Goal: Task Accomplishment & Management: Complete application form

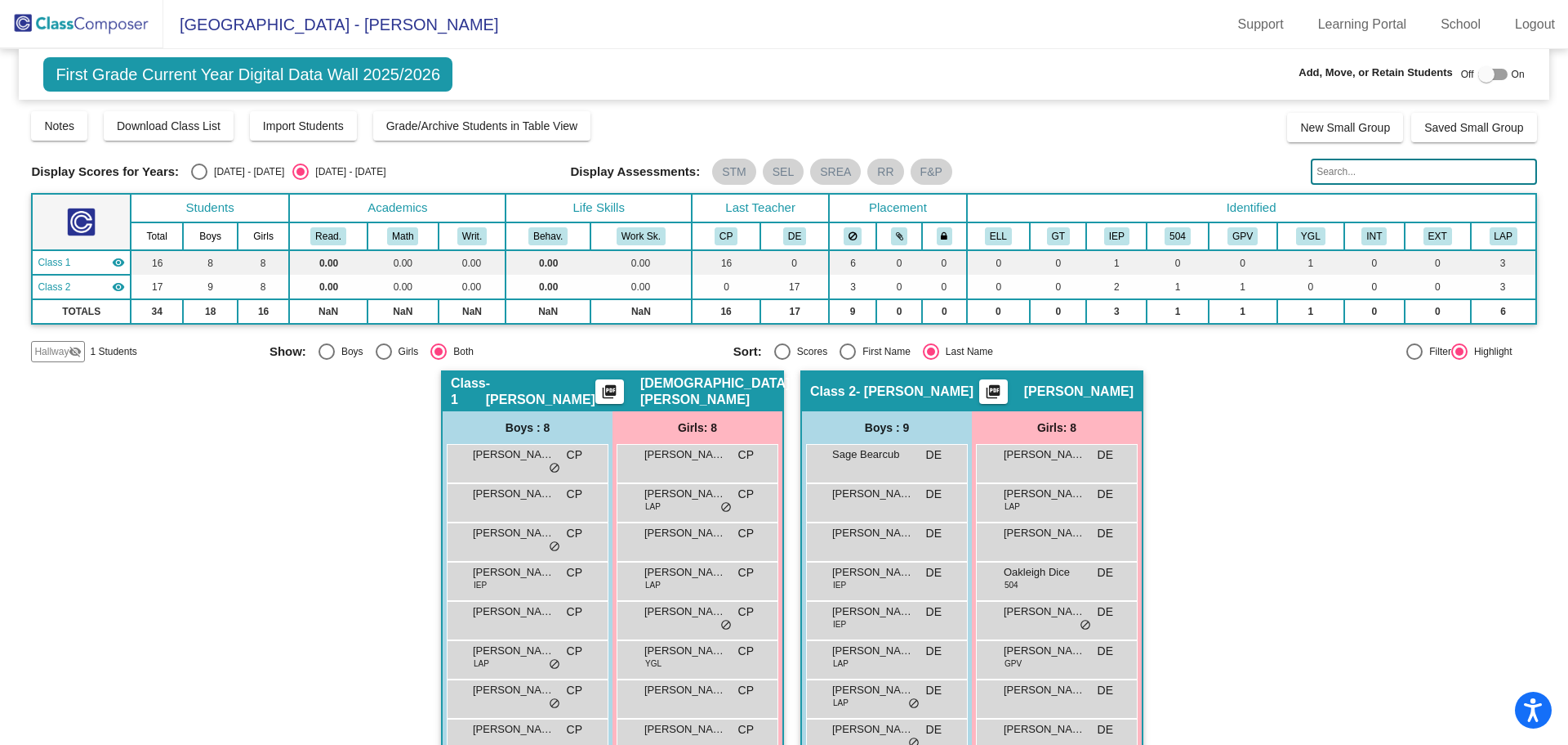
drag, startPoint x: 101, startPoint y: 21, endPoint x: 210, endPoint y: 45, distance: 111.6
click at [101, 21] on img at bounding box center [81, 24] width 164 height 48
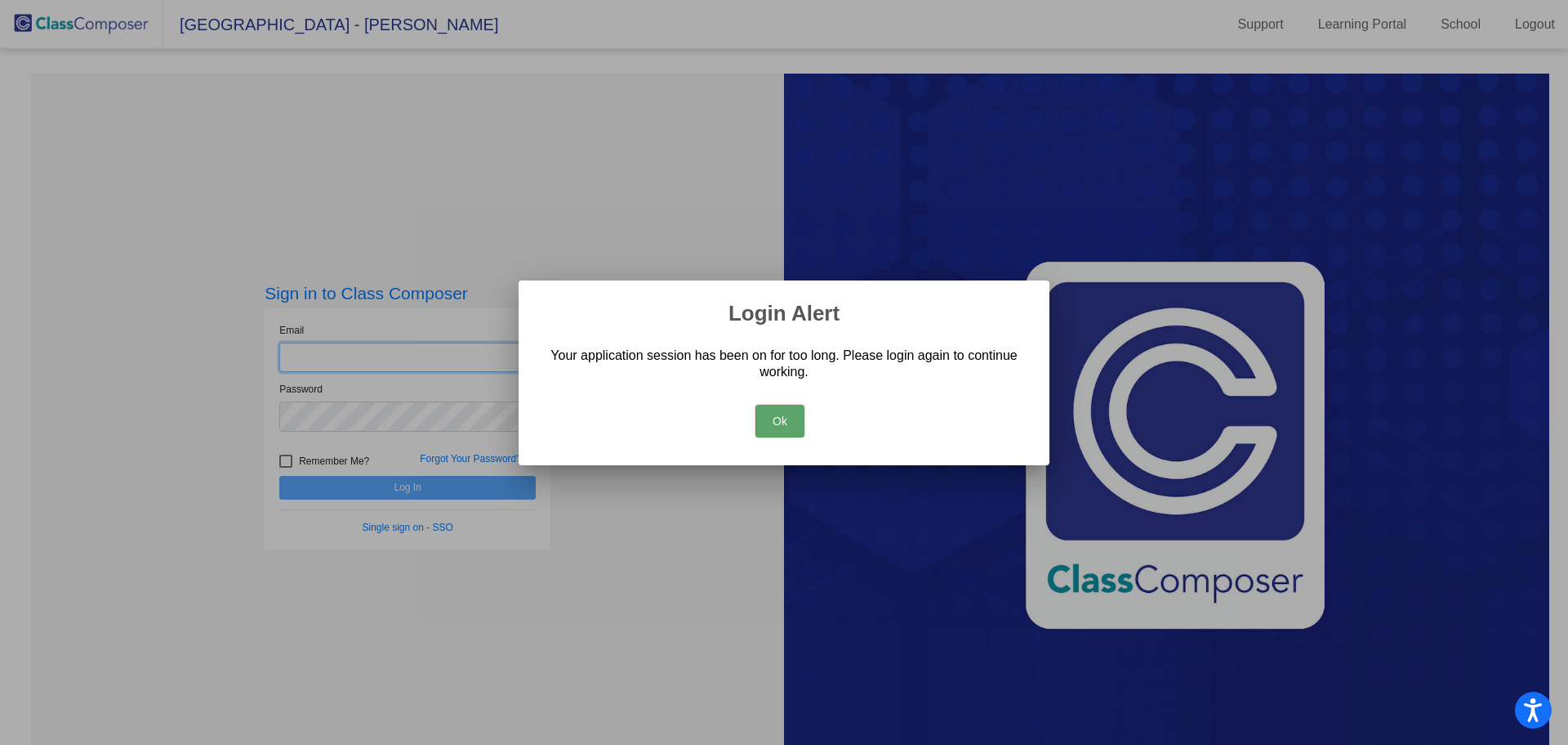
type input "[EMAIL_ADDRESS][DOMAIN_NAME]"
click at [761, 418] on button "Ok" at bounding box center [779, 421] width 49 height 33
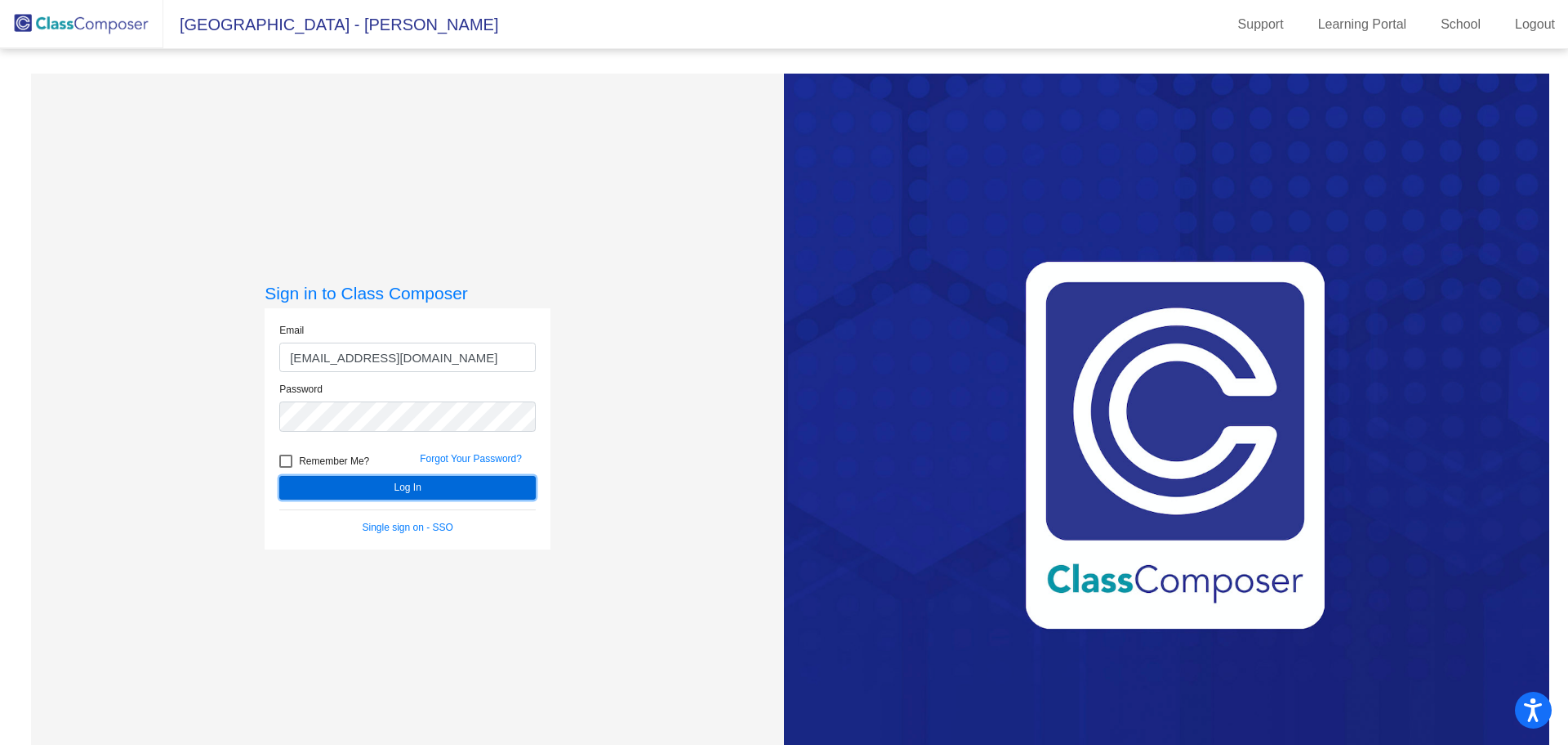
click at [466, 486] on button "Log In" at bounding box center [408, 487] width 257 height 24
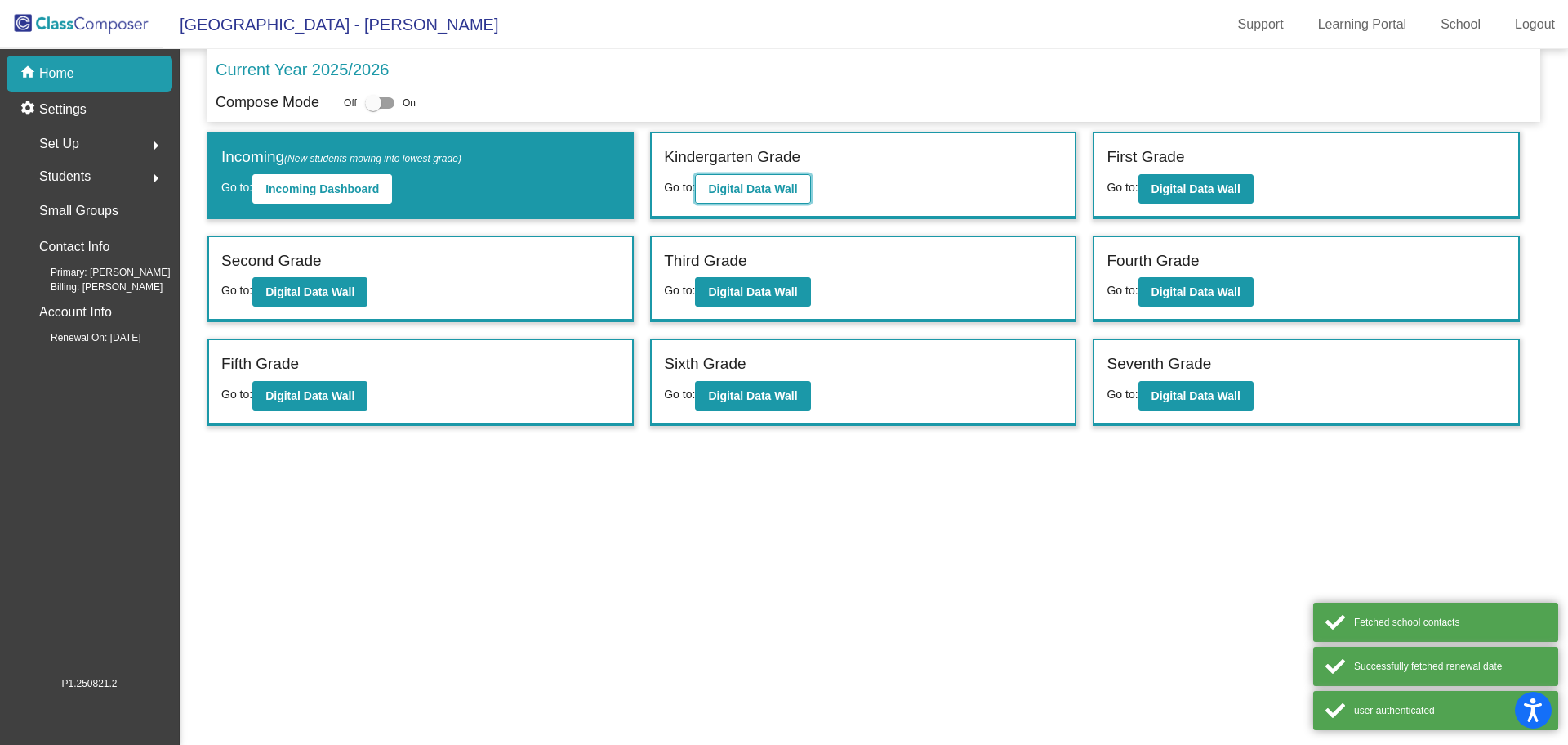
click at [734, 188] on b "Digital Data Wall" at bounding box center [753, 189] width 89 height 13
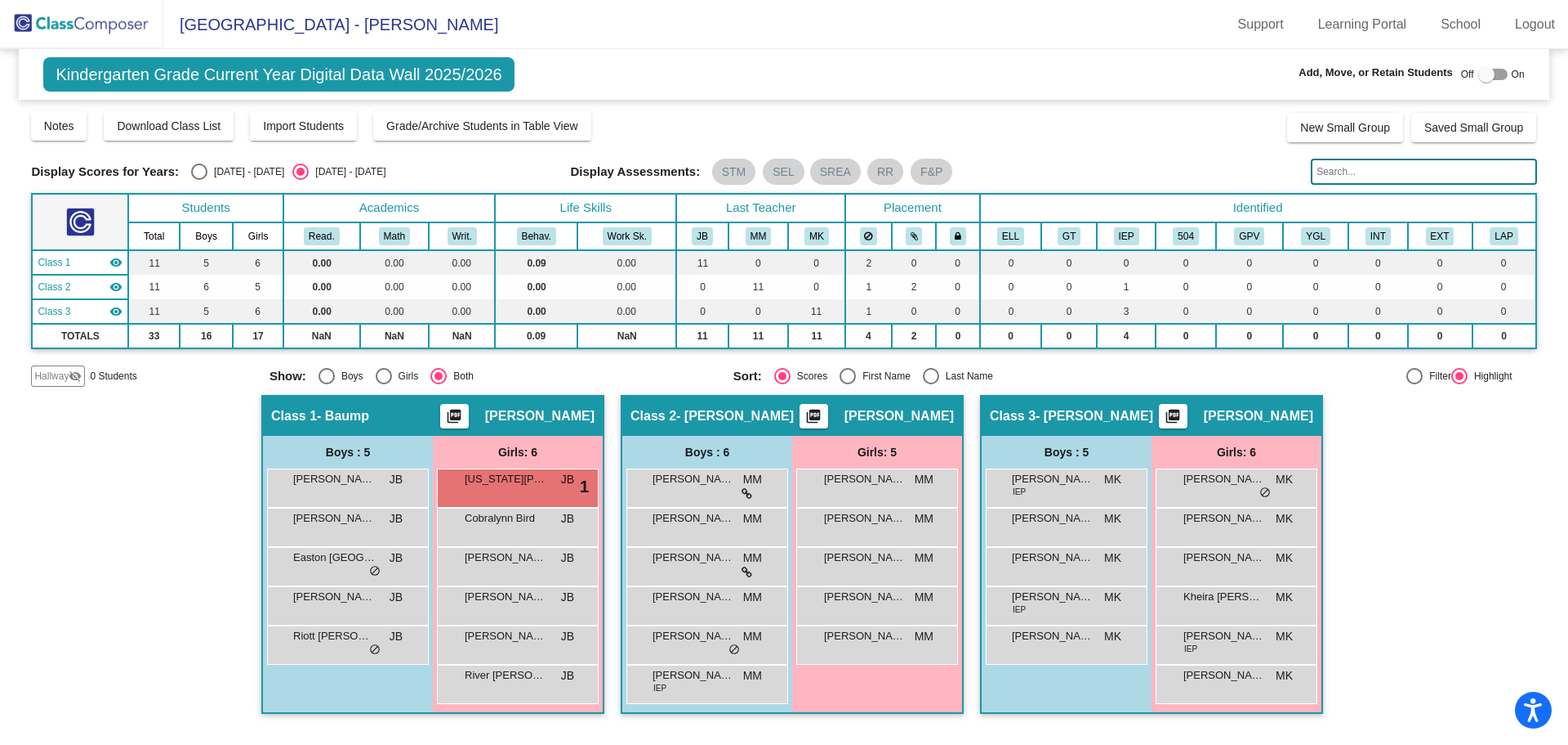
click at [936, 372] on div "Select an option" at bounding box center [931, 376] width 16 height 16
click at [931, 384] on input "Last Name" at bounding box center [931, 384] width 1 height 1
radio input "true"
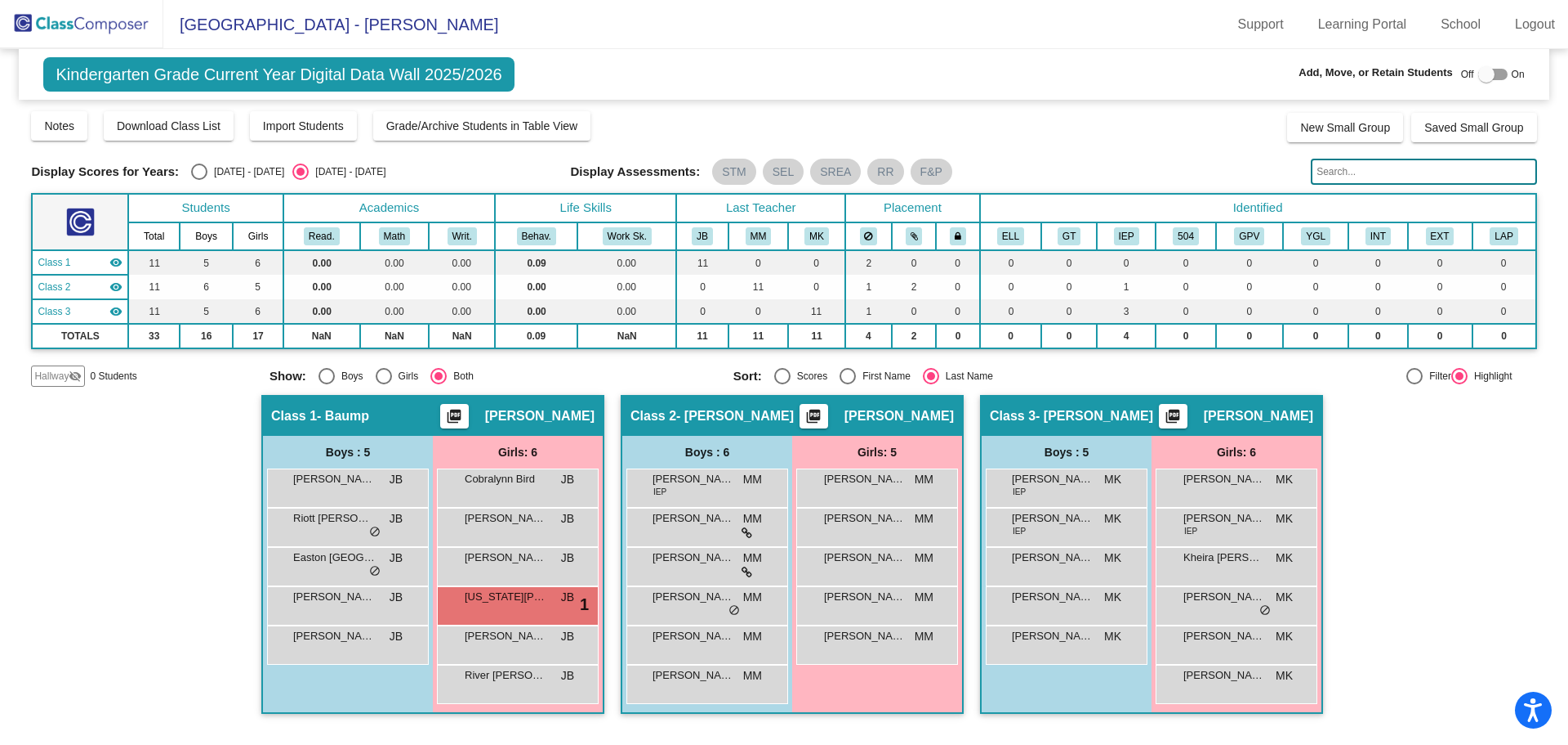
click at [132, 39] on img at bounding box center [81, 24] width 164 height 48
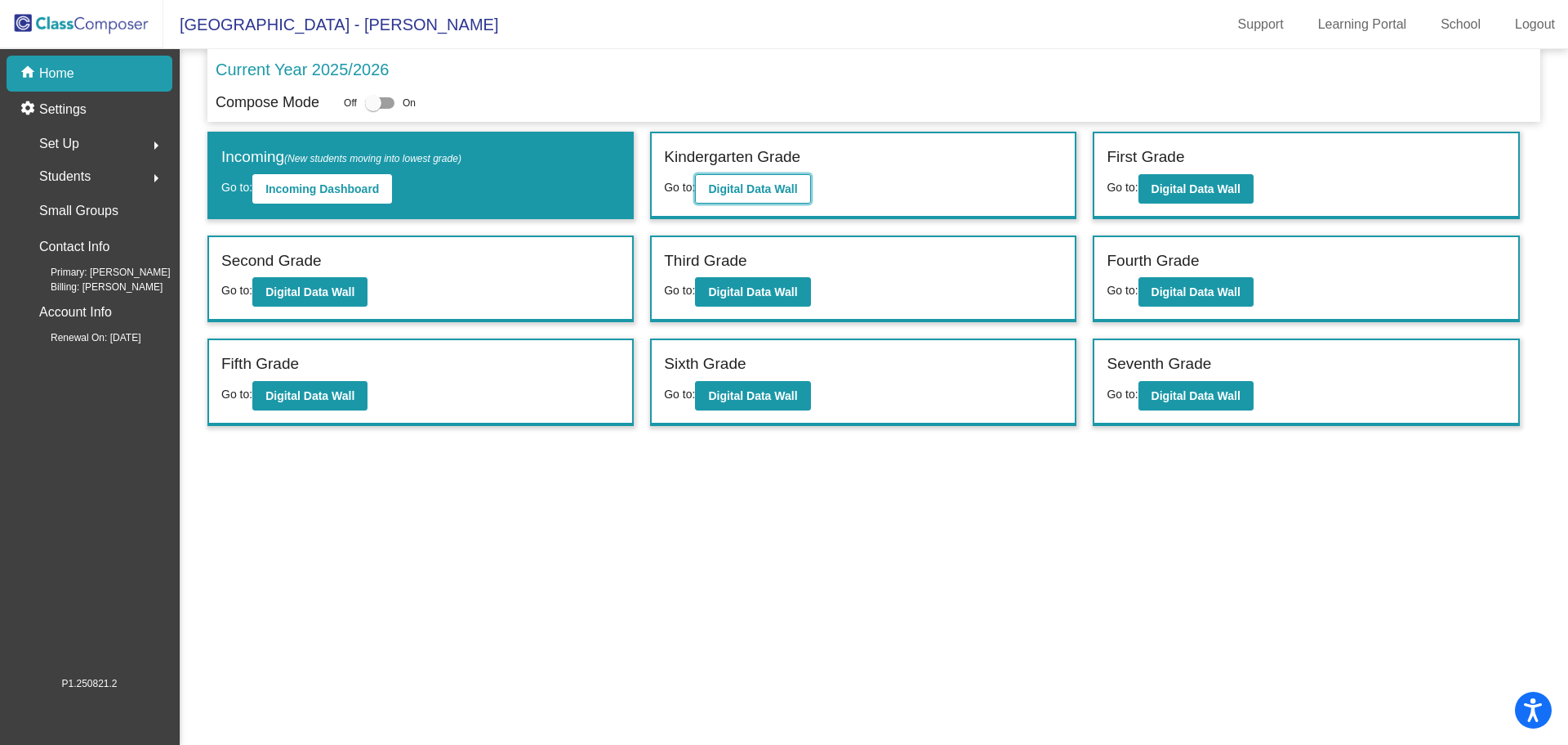
click at [762, 188] on b "Digital Data Wall" at bounding box center [753, 189] width 89 height 13
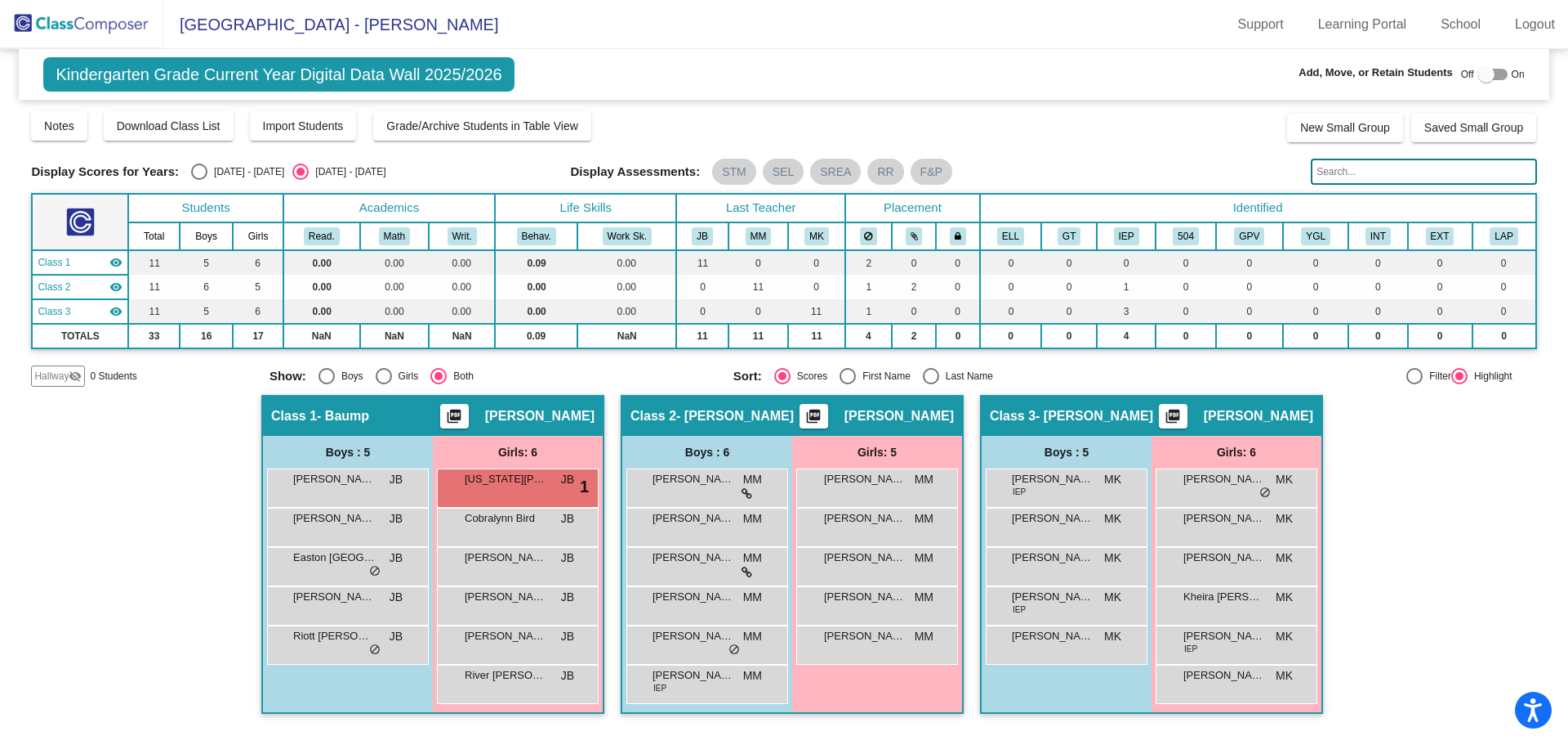
click at [1502, 76] on div at bounding box center [1493, 74] width 29 height 12
checkbox input "true"
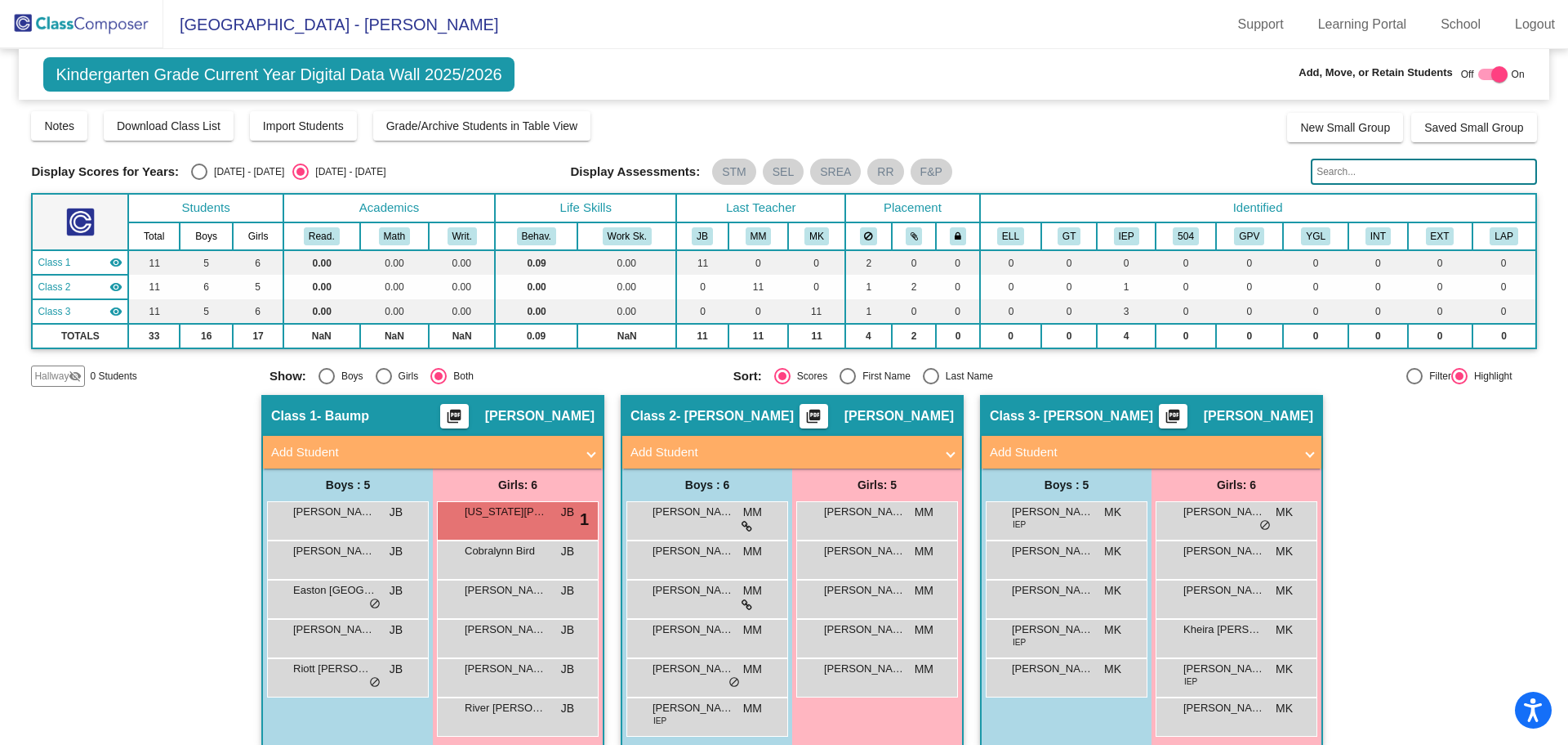
click at [1113, 453] on mat-panel-title "Add Student" at bounding box center [1141, 452] width 304 height 19
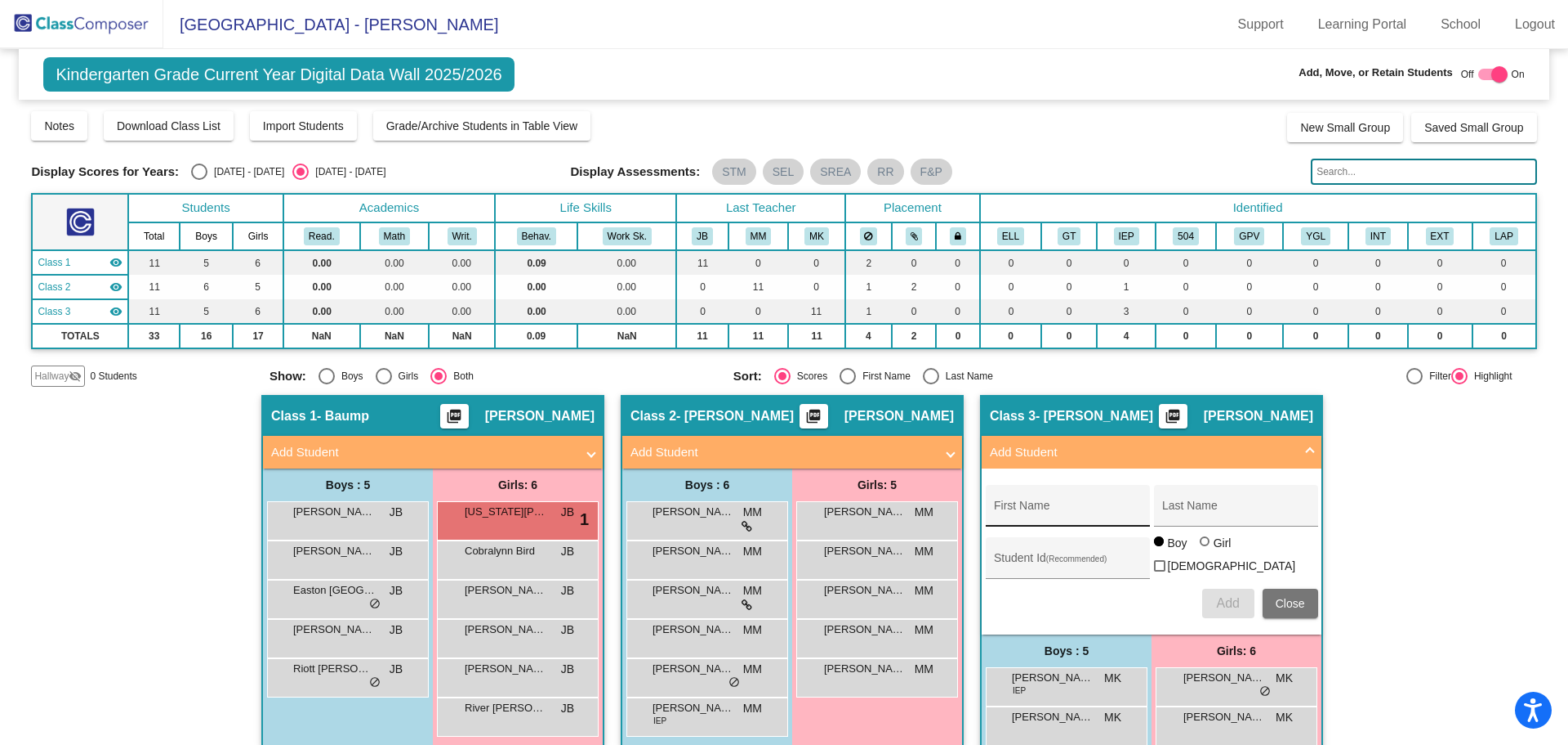
click at [1090, 523] on div "First Name" at bounding box center [1068, 510] width 147 height 34
type input "Aiyana"
type input "[PERSON_NAME]"
click at [1200, 546] on div at bounding box center [1204, 540] width 10 height 10
click at [1206, 550] on input "Girl" at bounding box center [1206, 549] width 1 height 1
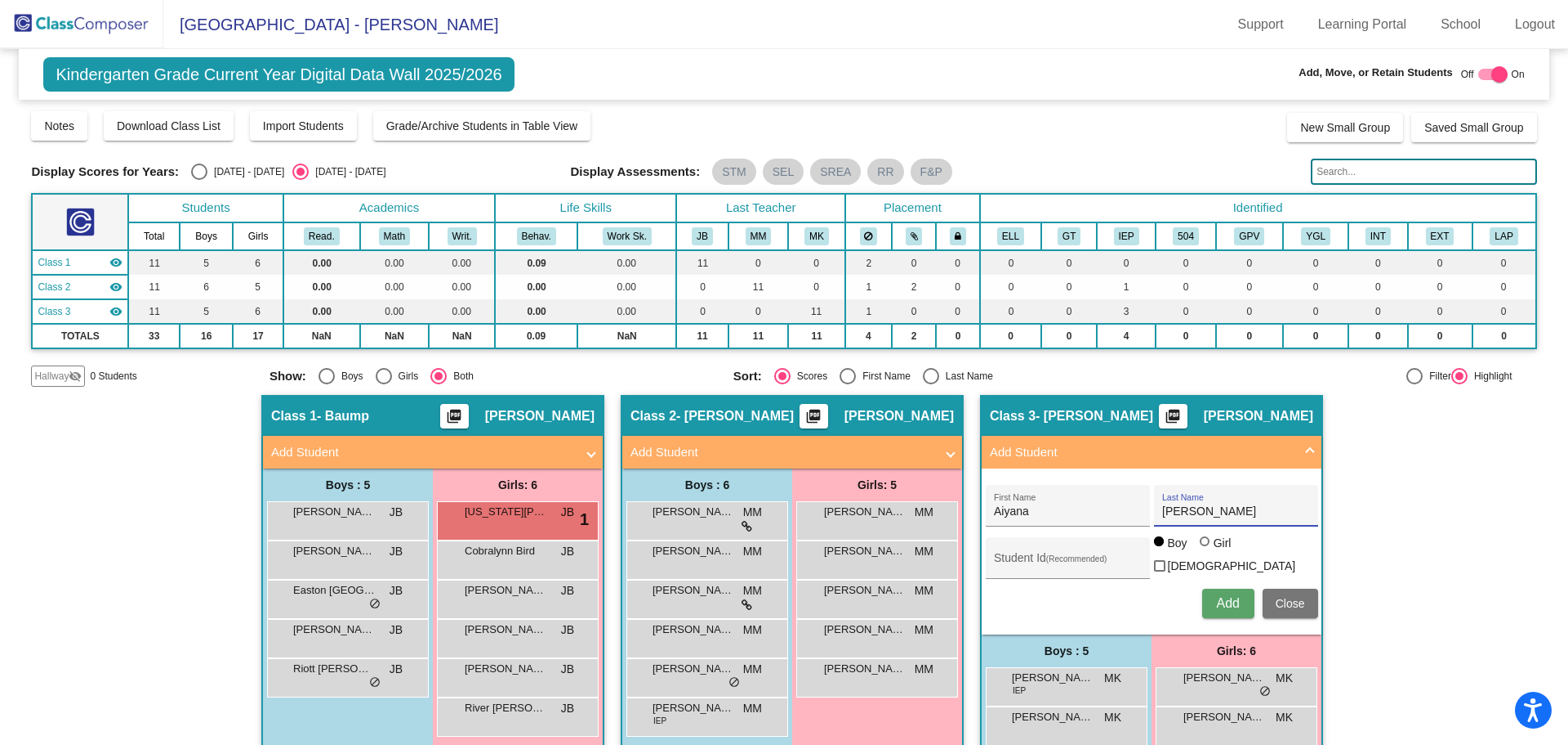
radio input "true"
click at [1239, 605] on button "Add" at bounding box center [1228, 602] width 52 height 29
click at [761, 451] on mat-panel-title "Add Student" at bounding box center [782, 452] width 304 height 19
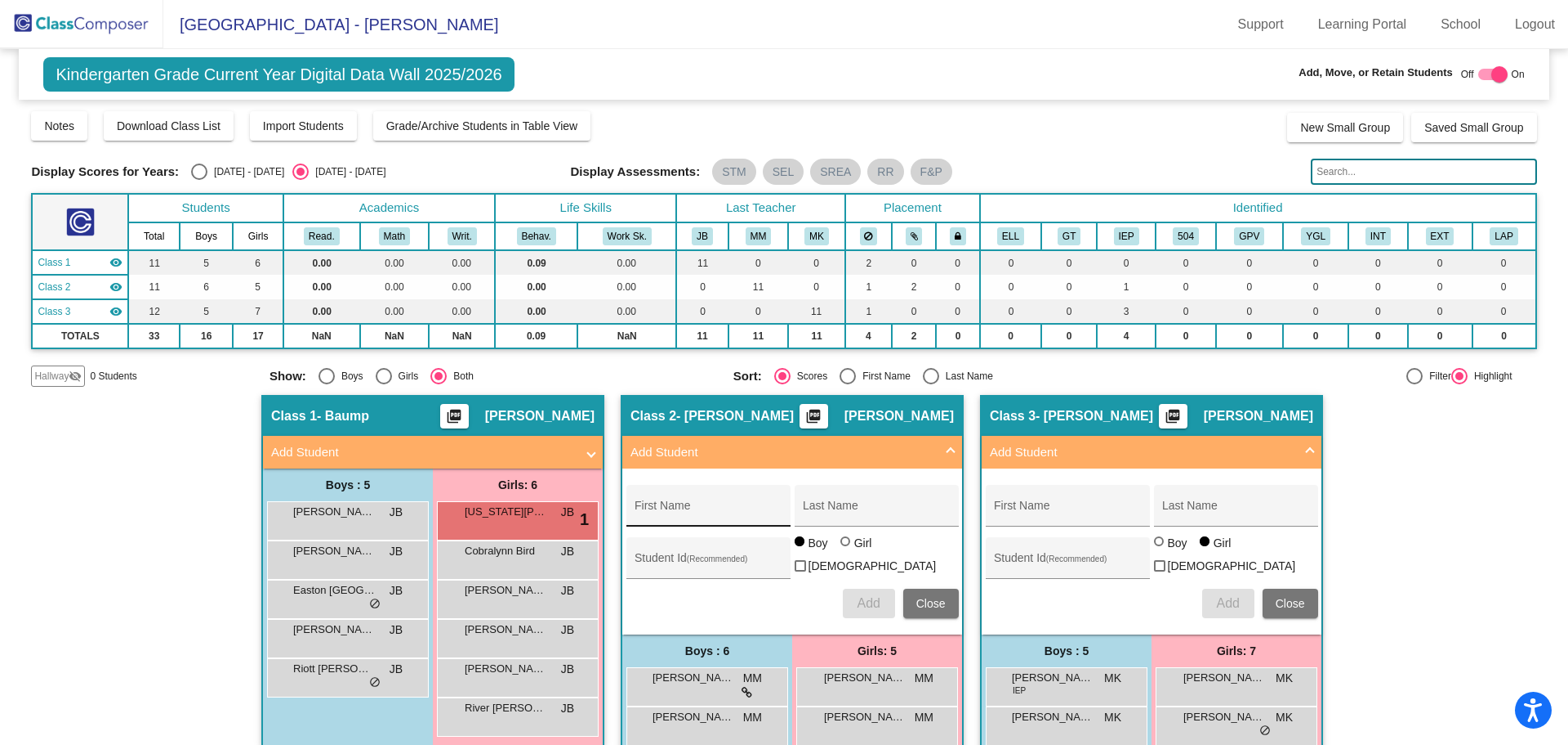
drag, startPoint x: 722, startPoint y: 505, endPoint x: 825, endPoint y: 505, distance: 103.0
click at [722, 505] on input "First Name" at bounding box center [708, 511] width 147 height 13
type input "Solara"
type input "Whalawitsa"
click at [840, 546] on div at bounding box center [845, 540] width 10 height 10
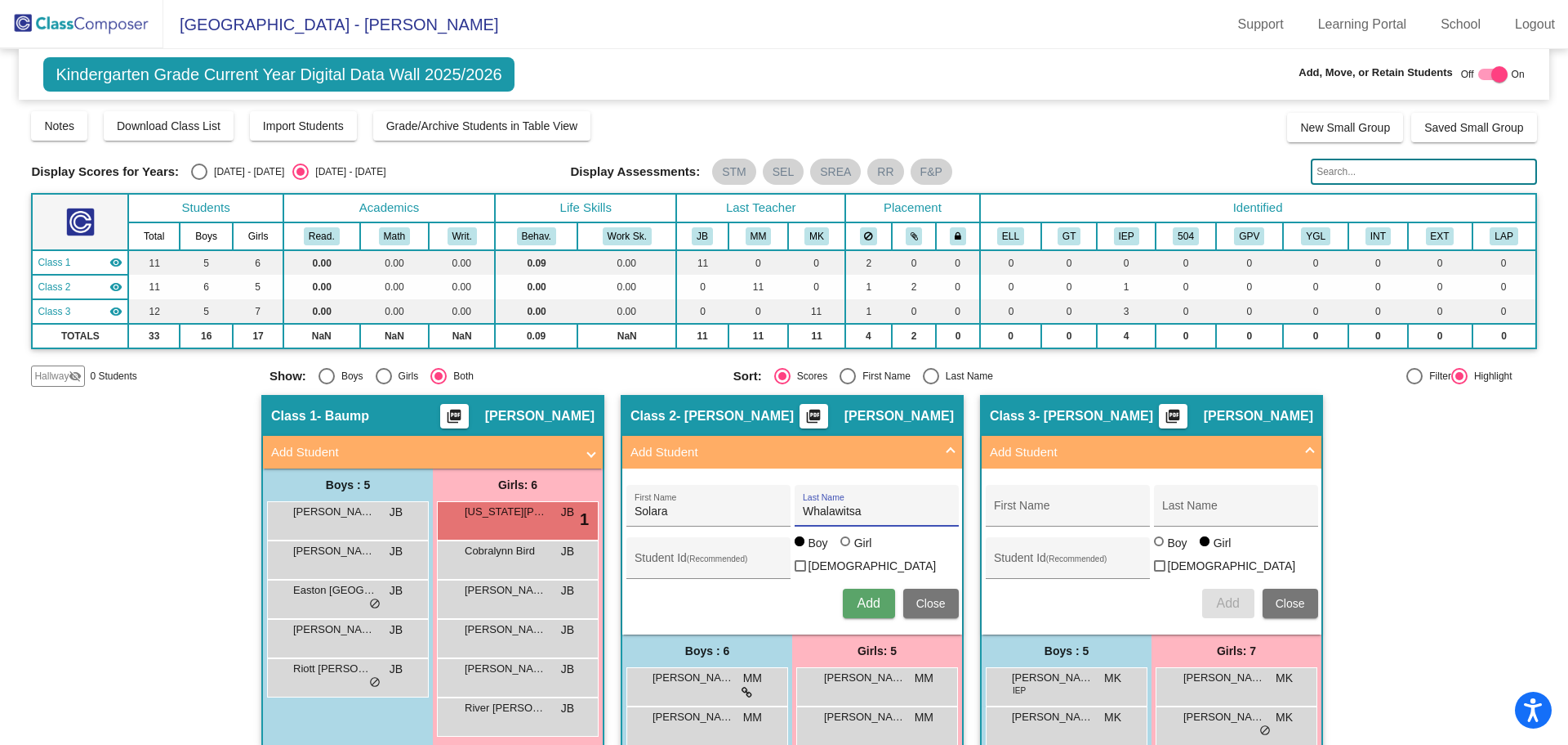
click at [846, 550] on input "Girl" at bounding box center [846, 549] width 1 height 1
radio input "true"
click at [866, 597] on span "Add" at bounding box center [869, 603] width 23 height 14
click at [379, 451] on mat-panel-title "Add Student" at bounding box center [422, 452] width 304 height 19
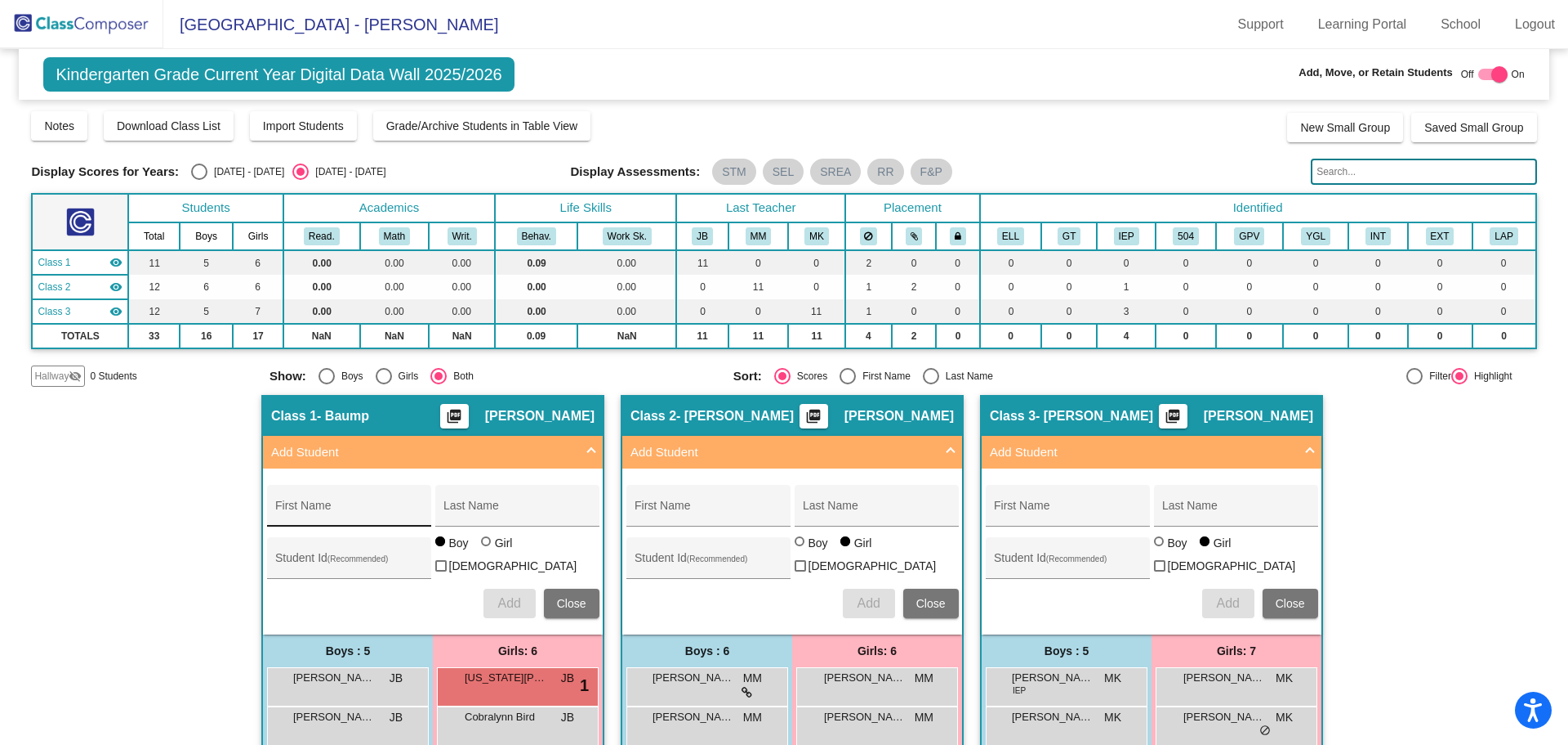
click at [385, 515] on input "First Name" at bounding box center [349, 511] width 147 height 13
type input "[PERSON_NAME]"
click at [497, 501] on div "Last Name" at bounding box center [517, 510] width 147 height 34
type input "Valdonhos-[PERSON_NAME]"
click at [485, 546] on div at bounding box center [485, 540] width 10 height 10
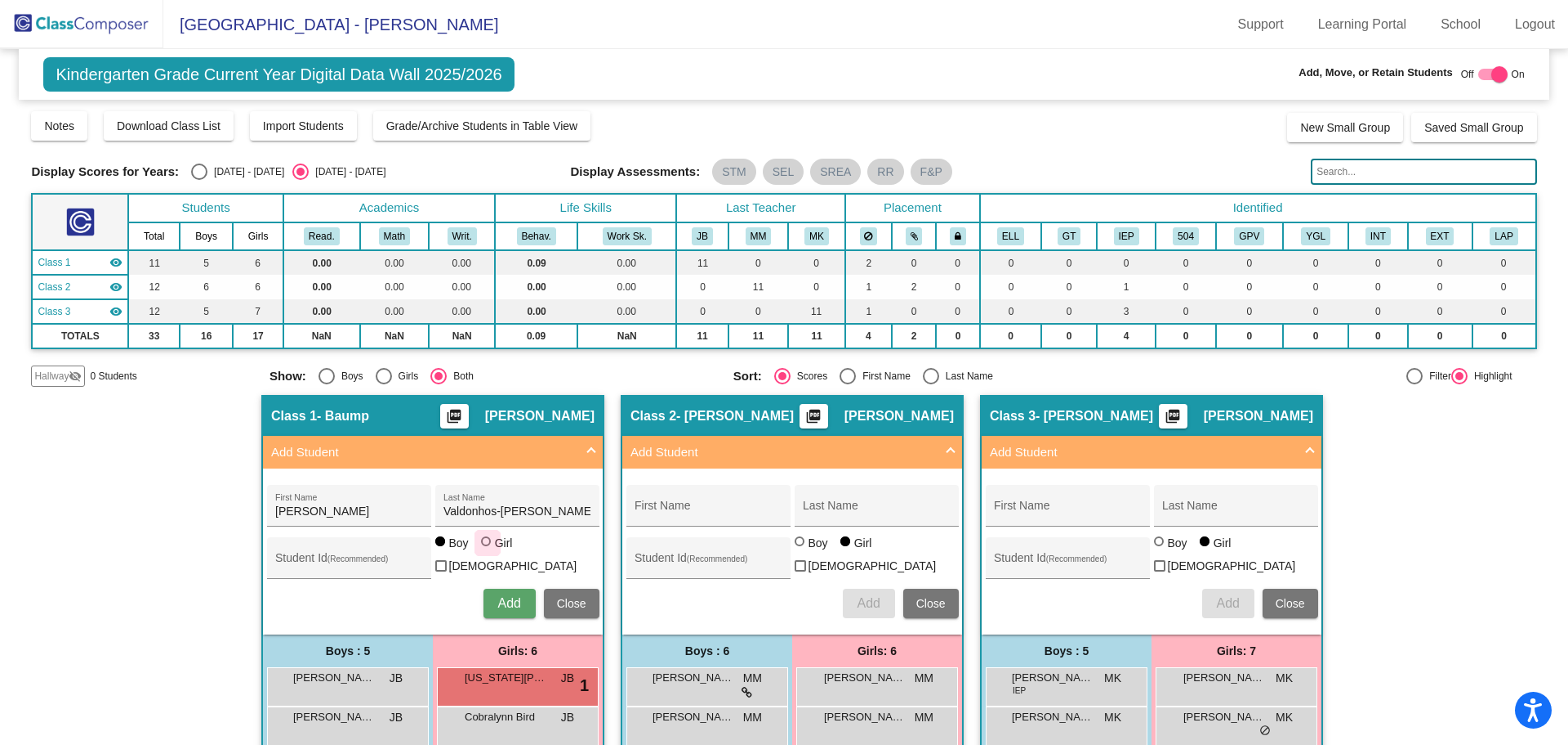
click at [487, 550] on input "Girl" at bounding box center [487, 549] width 1 height 1
radio input "true"
click at [501, 596] on span "Add" at bounding box center [509, 603] width 23 height 14
click at [77, 43] on img at bounding box center [81, 24] width 164 height 48
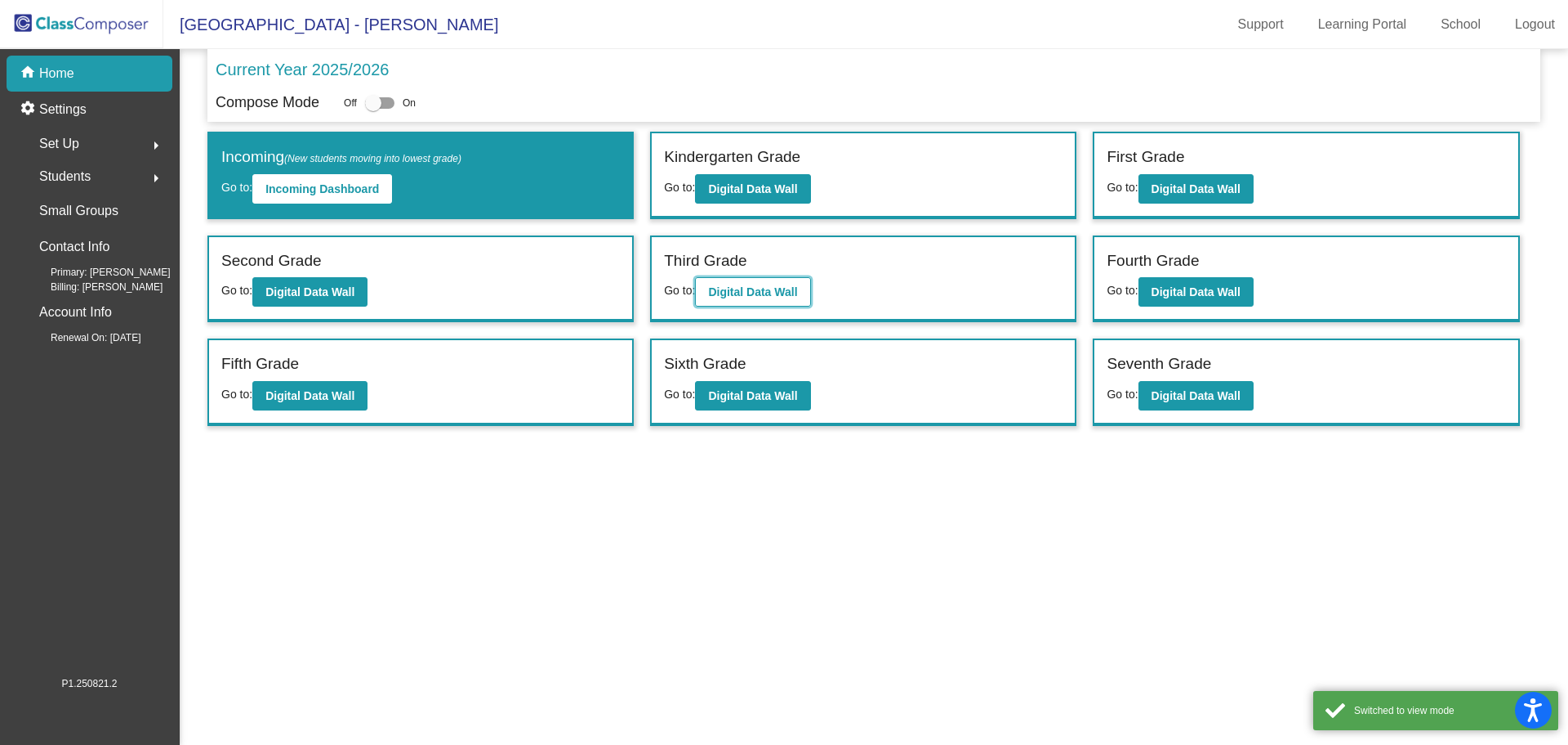
click at [790, 298] on b "Digital Data Wall" at bounding box center [753, 291] width 89 height 13
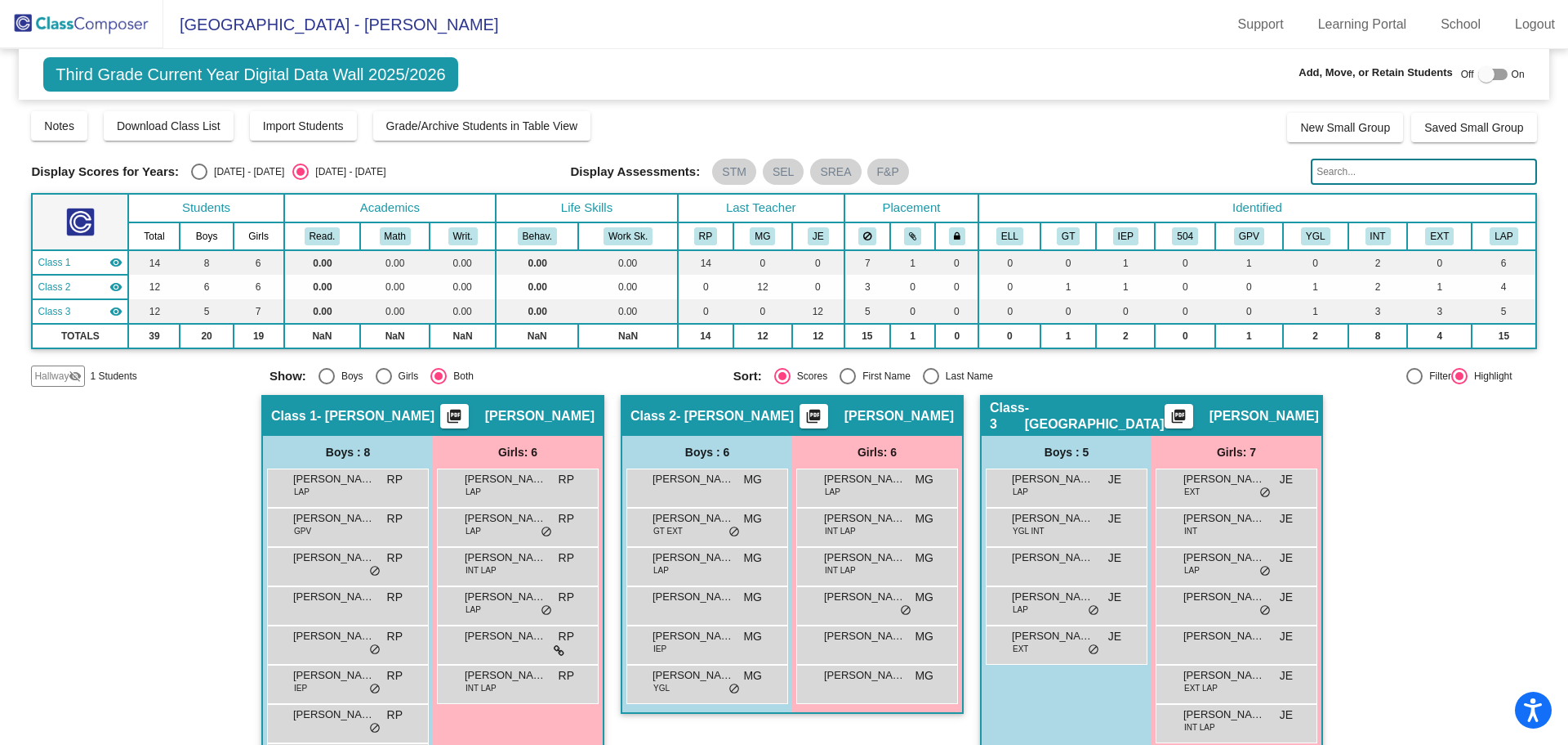
click at [923, 377] on div "Select an option" at bounding box center [931, 376] width 16 height 16
click at [931, 384] on input "Last Name" at bounding box center [931, 384] width 1 height 1
radio input "true"
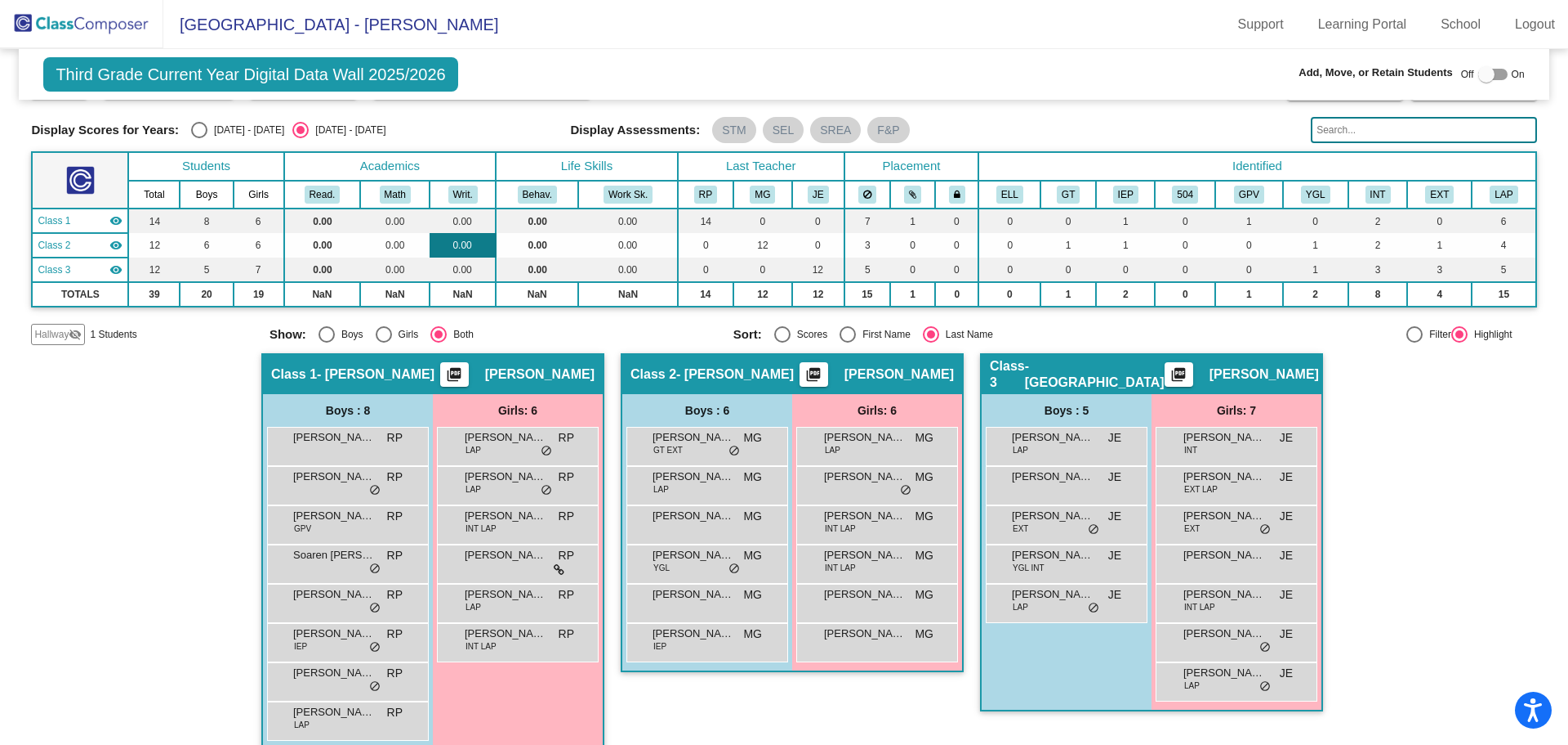
scroll to position [64, 0]
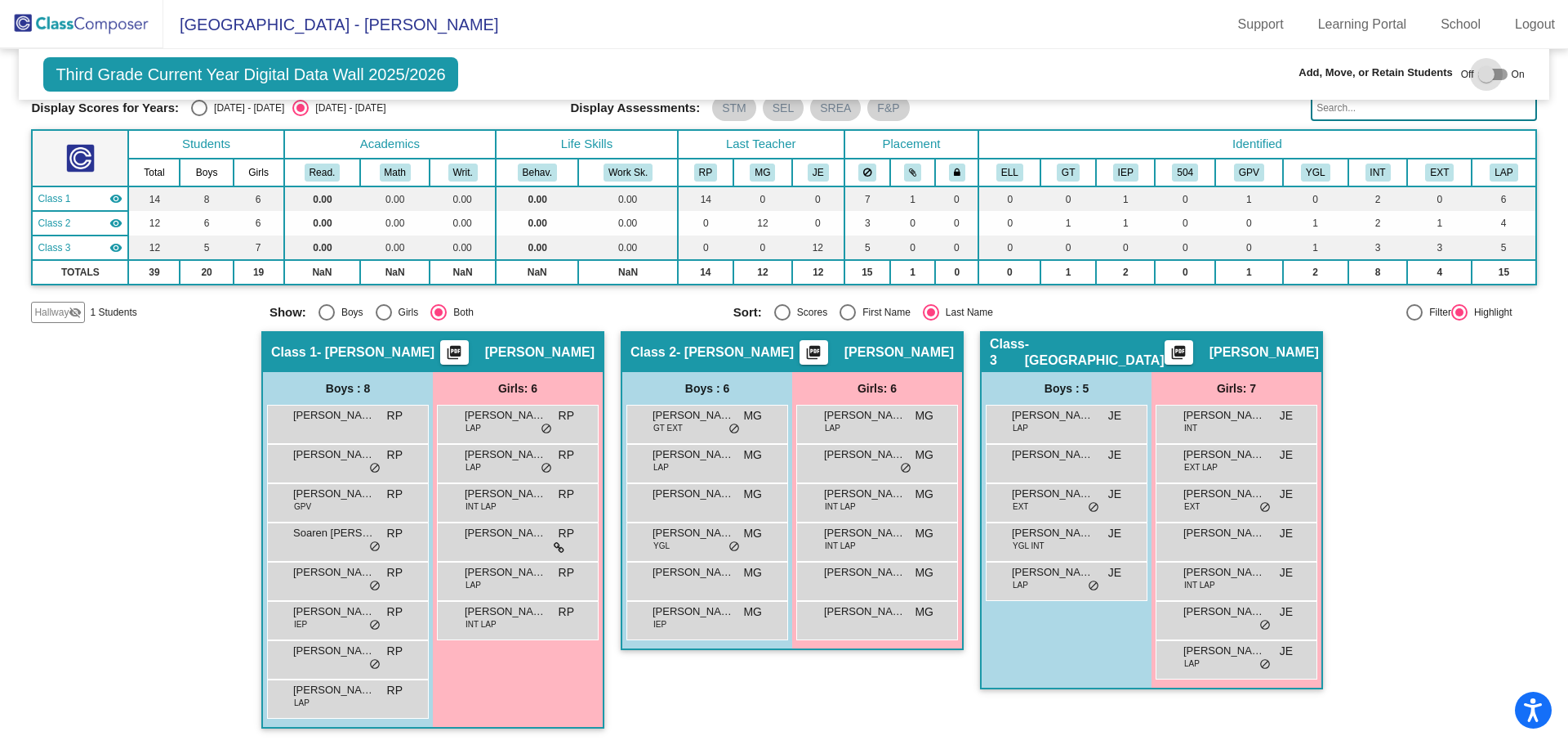
click at [1486, 74] on div at bounding box center [1487, 74] width 16 height 16
checkbox input "true"
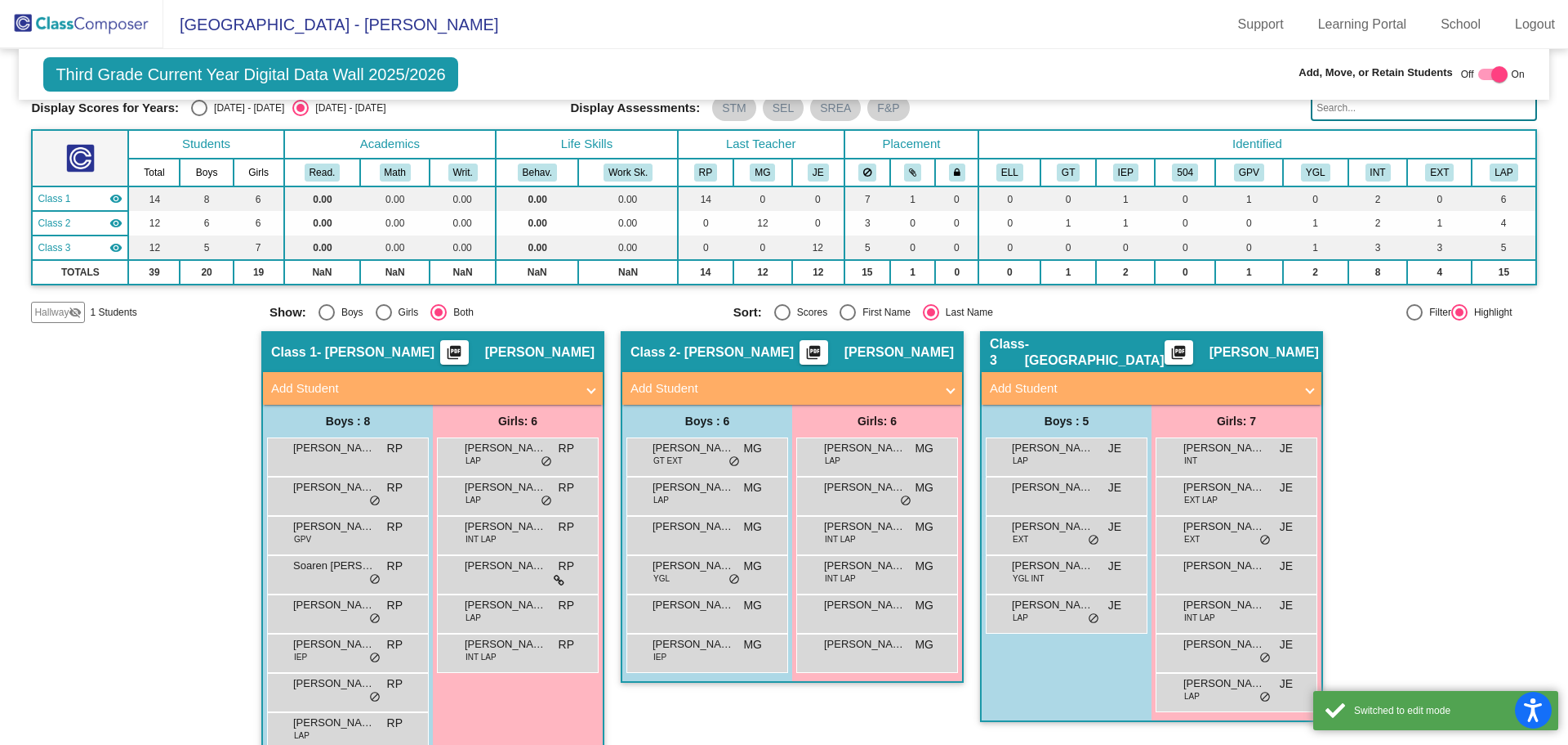
click at [738, 391] on mat-panel-title "Add Student" at bounding box center [782, 388] width 304 height 19
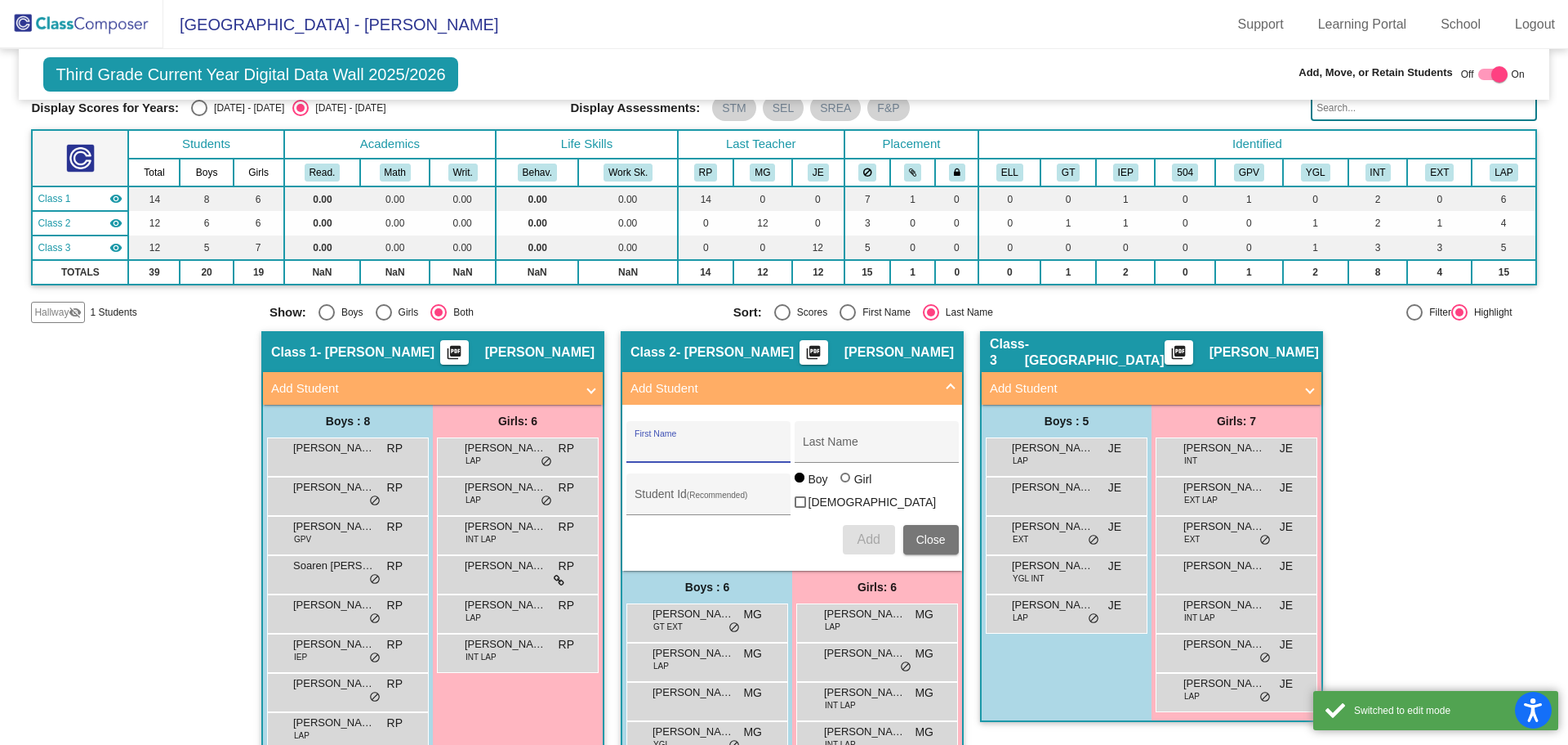
drag, startPoint x: 722, startPoint y: 446, endPoint x: 784, endPoint y: 412, distance: 70.7
click at [722, 446] on input "First Name" at bounding box center [708, 447] width 147 height 13
click at [943, 540] on button "Close" at bounding box center [931, 539] width 56 height 29
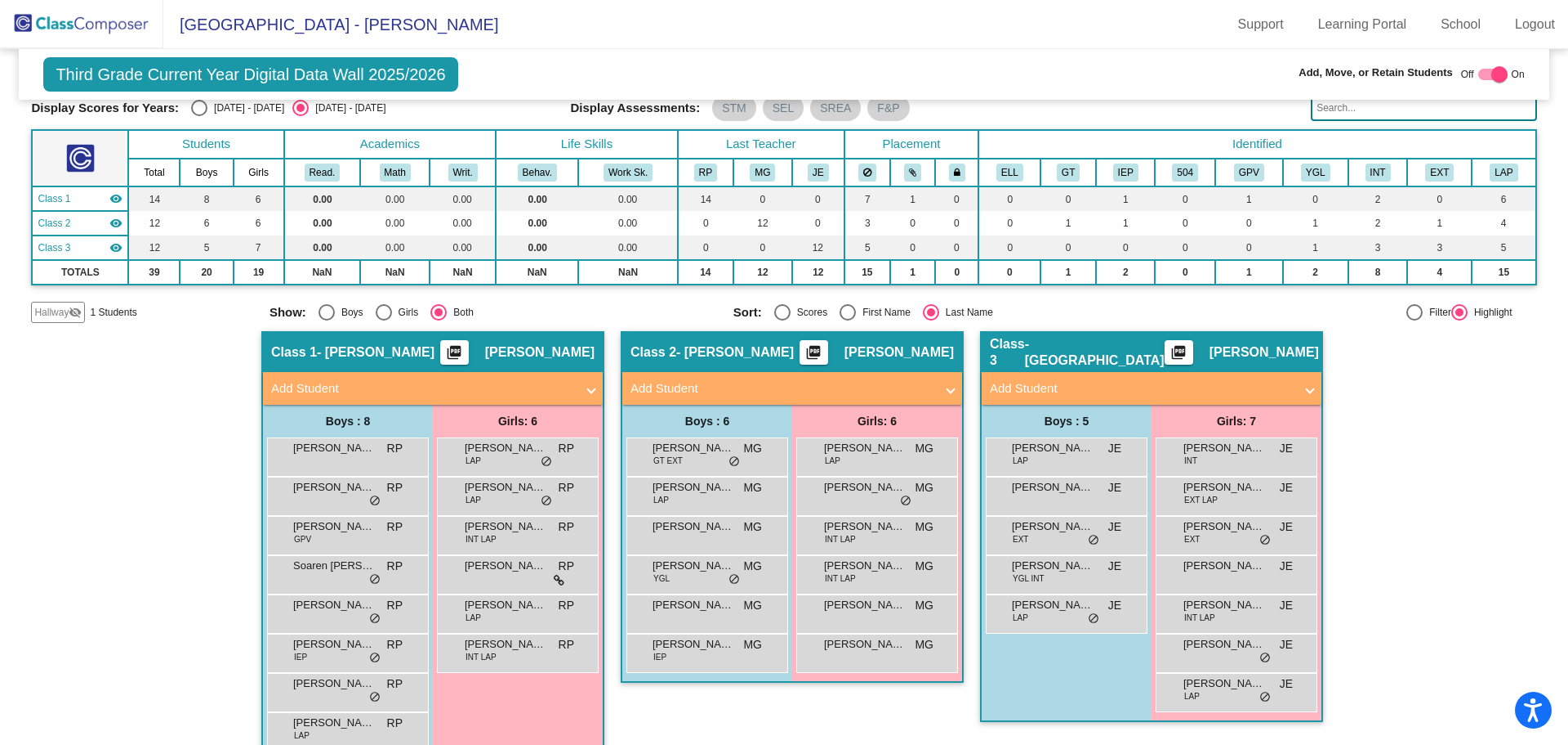
click at [49, 27] on img at bounding box center [81, 24] width 164 height 48
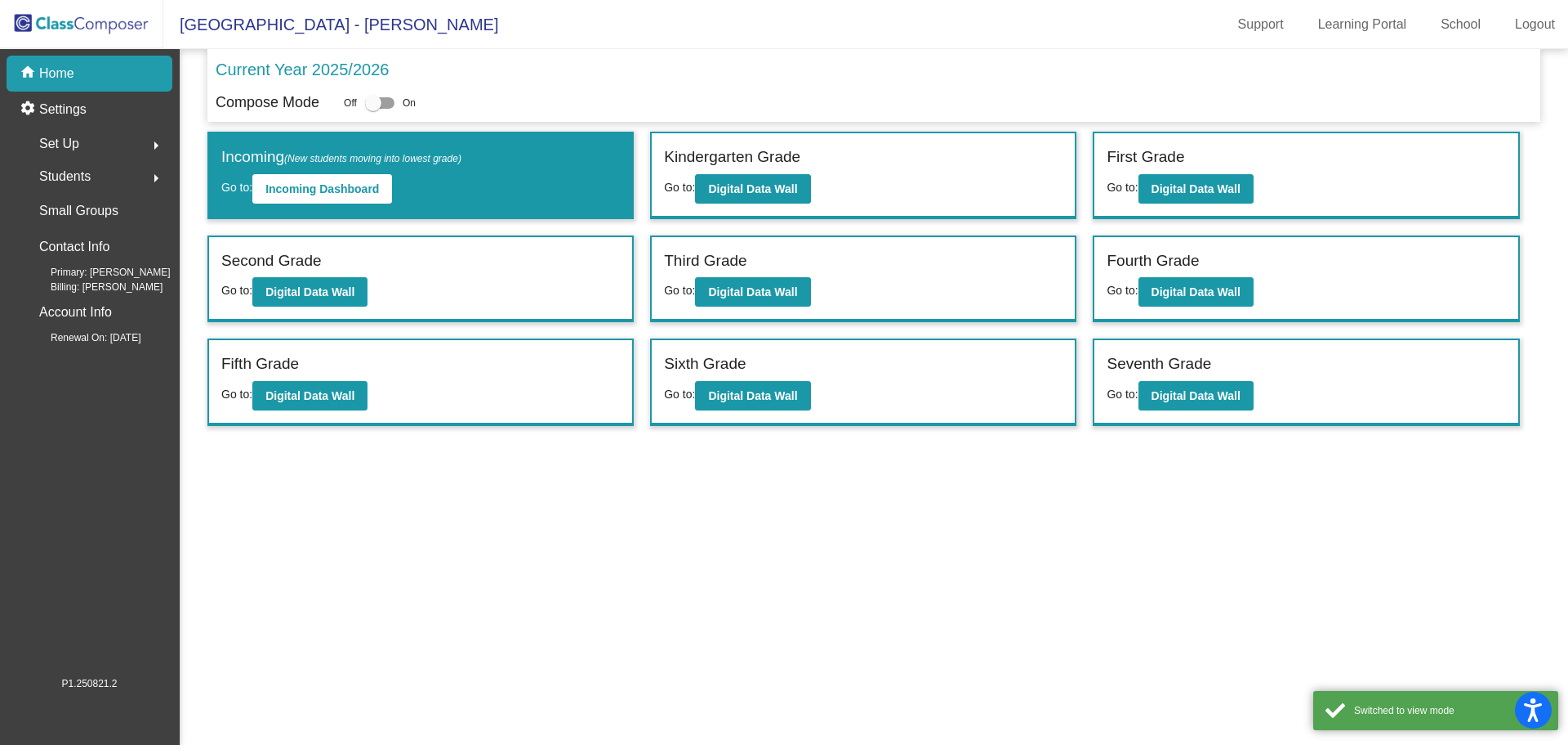
click at [70, 175] on span "Students" at bounding box center [65, 176] width 51 height 23
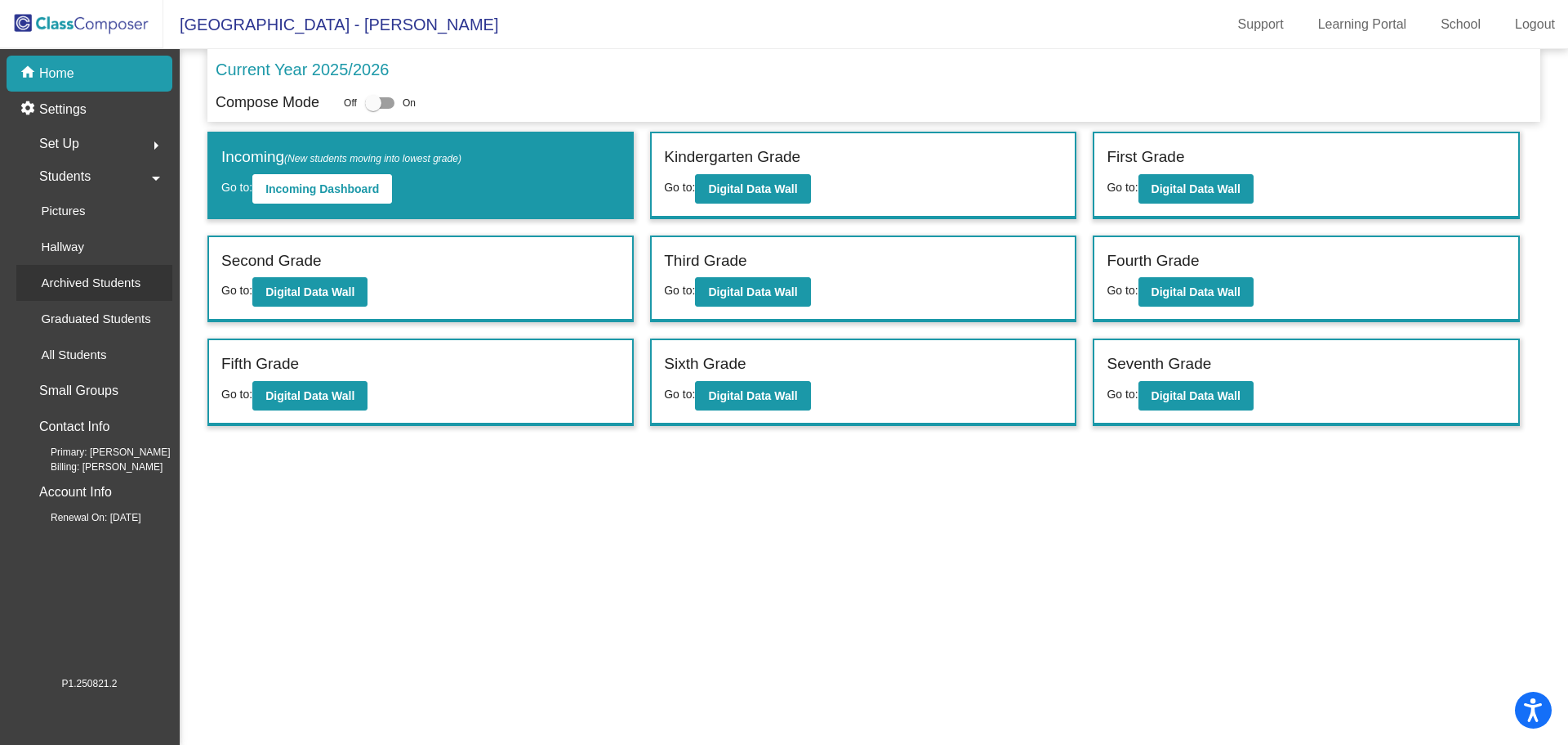
click at [59, 283] on p "Archived Students" at bounding box center [90, 283] width 100 height 19
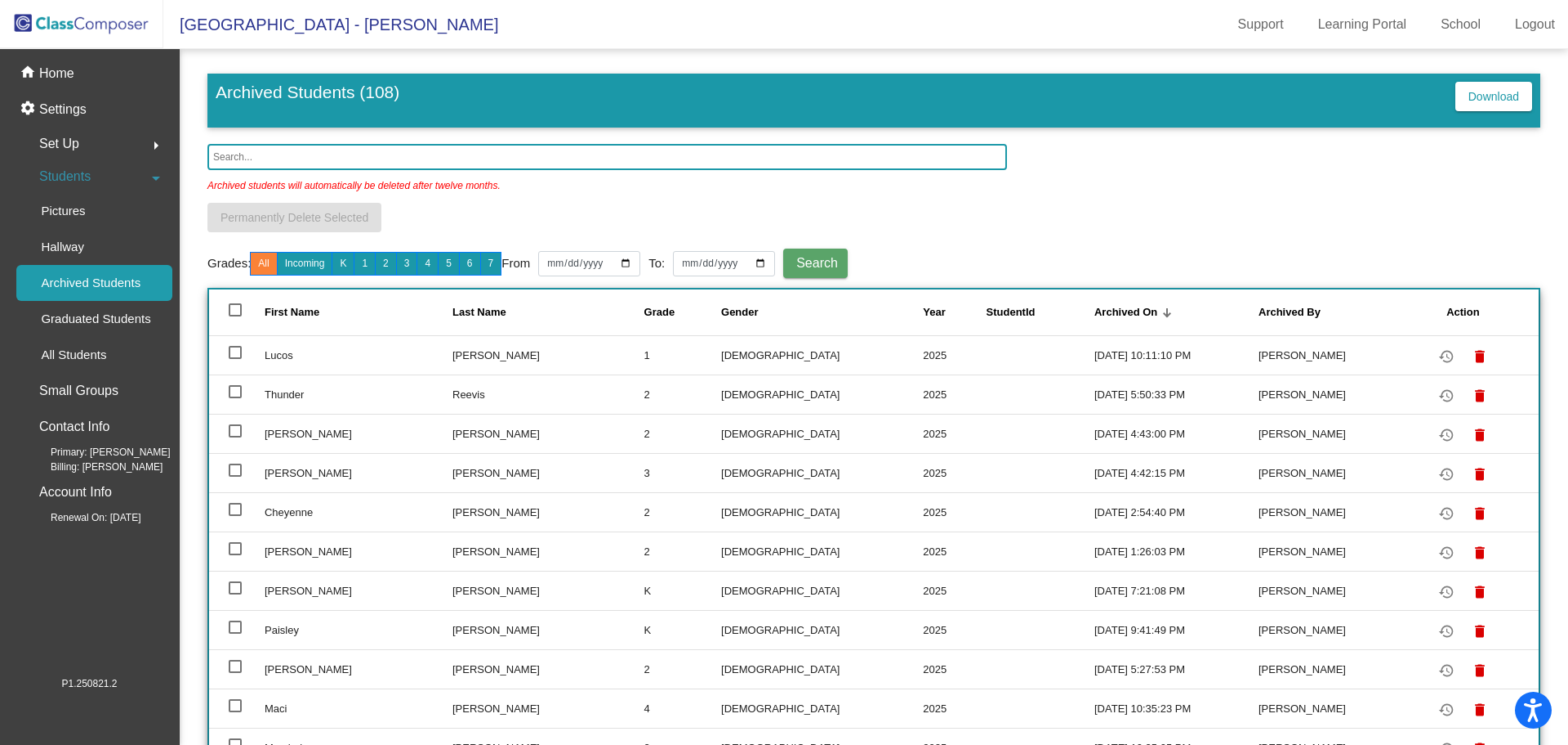
drag, startPoint x: 274, startPoint y: 166, endPoint x: 278, endPoint y: 182, distance: 16.5
click at [274, 166] on input "text" at bounding box center [606, 157] width 799 height 27
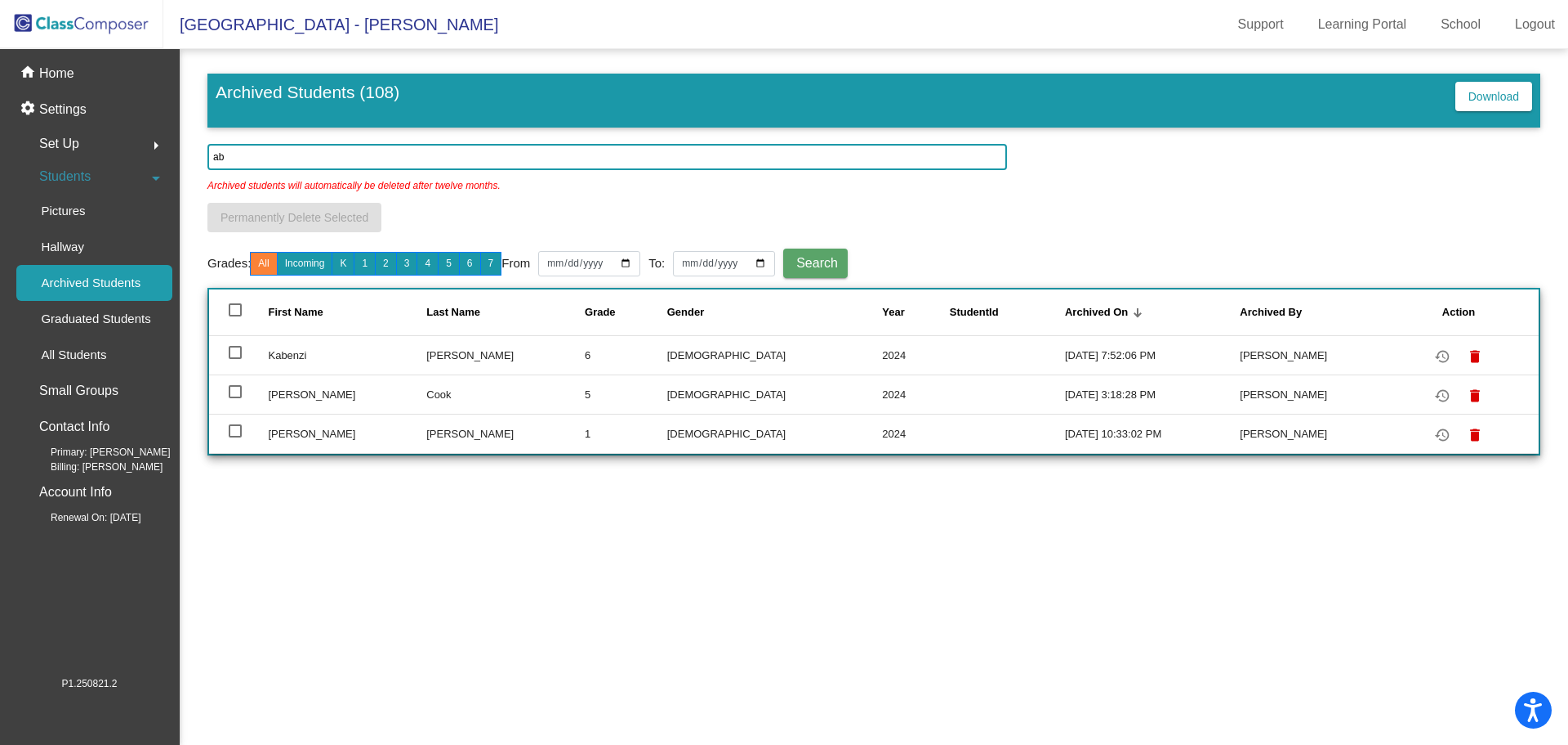
type input "a"
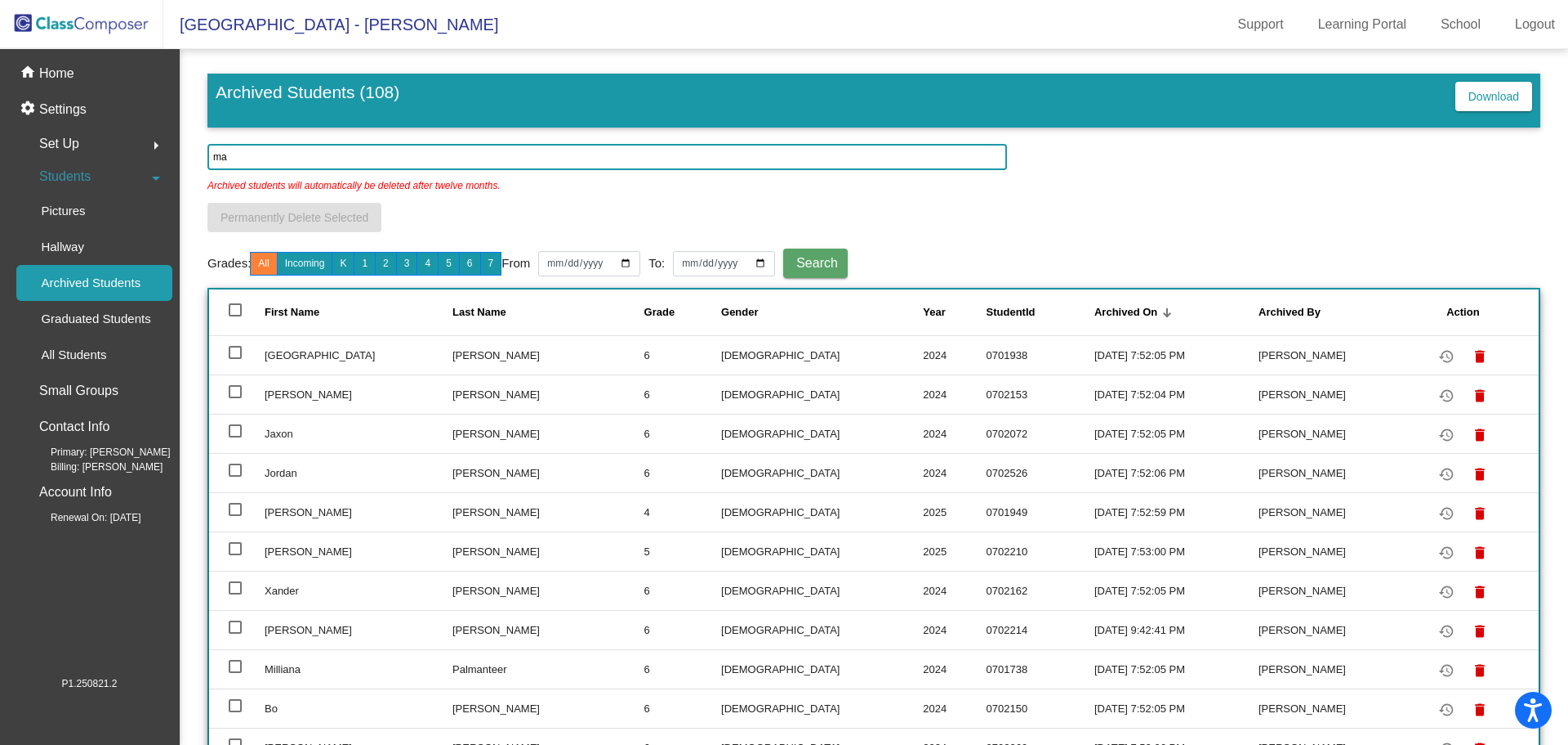
type input "m"
click at [89, 16] on img at bounding box center [81, 24] width 164 height 48
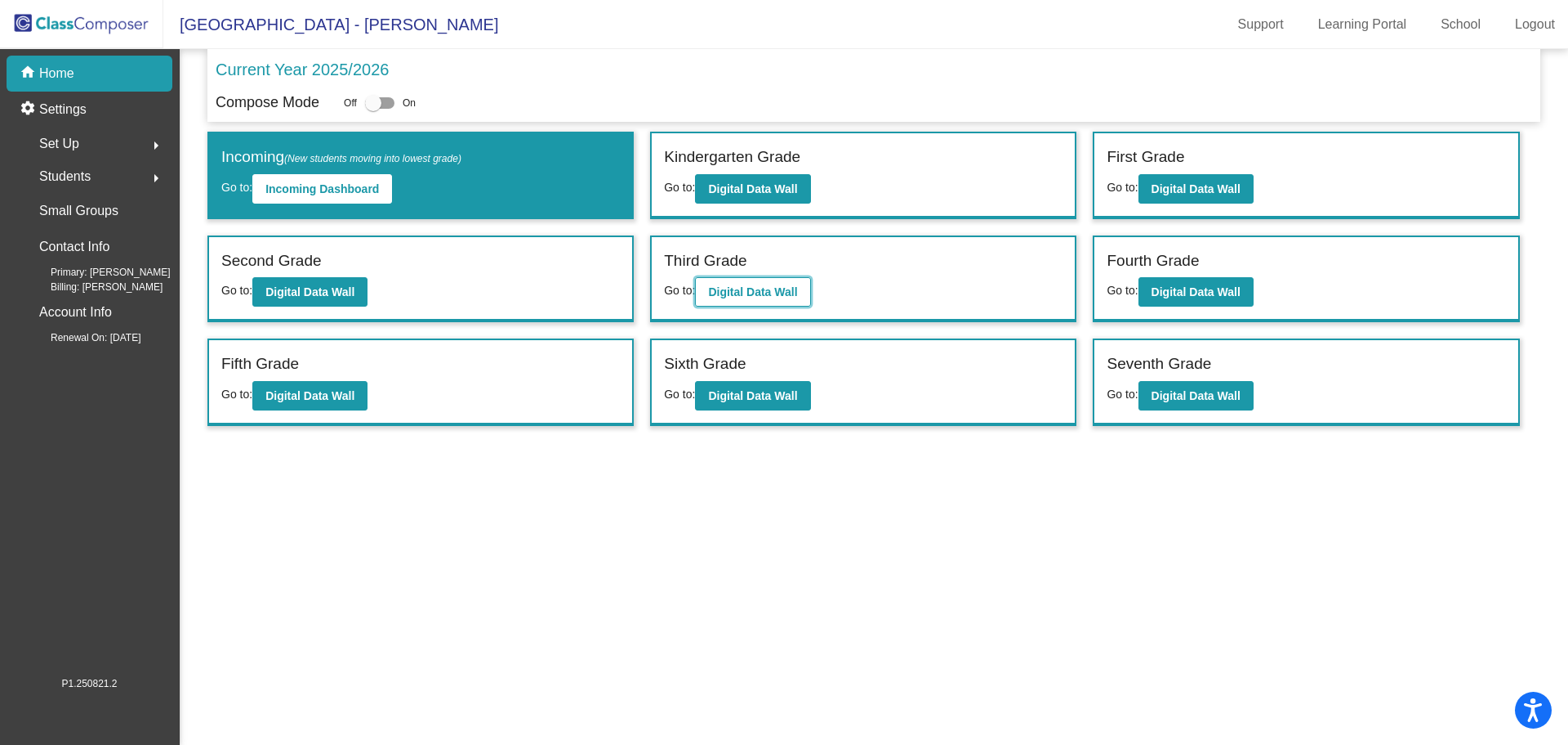
click at [738, 299] on b "Digital Data Wall" at bounding box center [753, 291] width 89 height 13
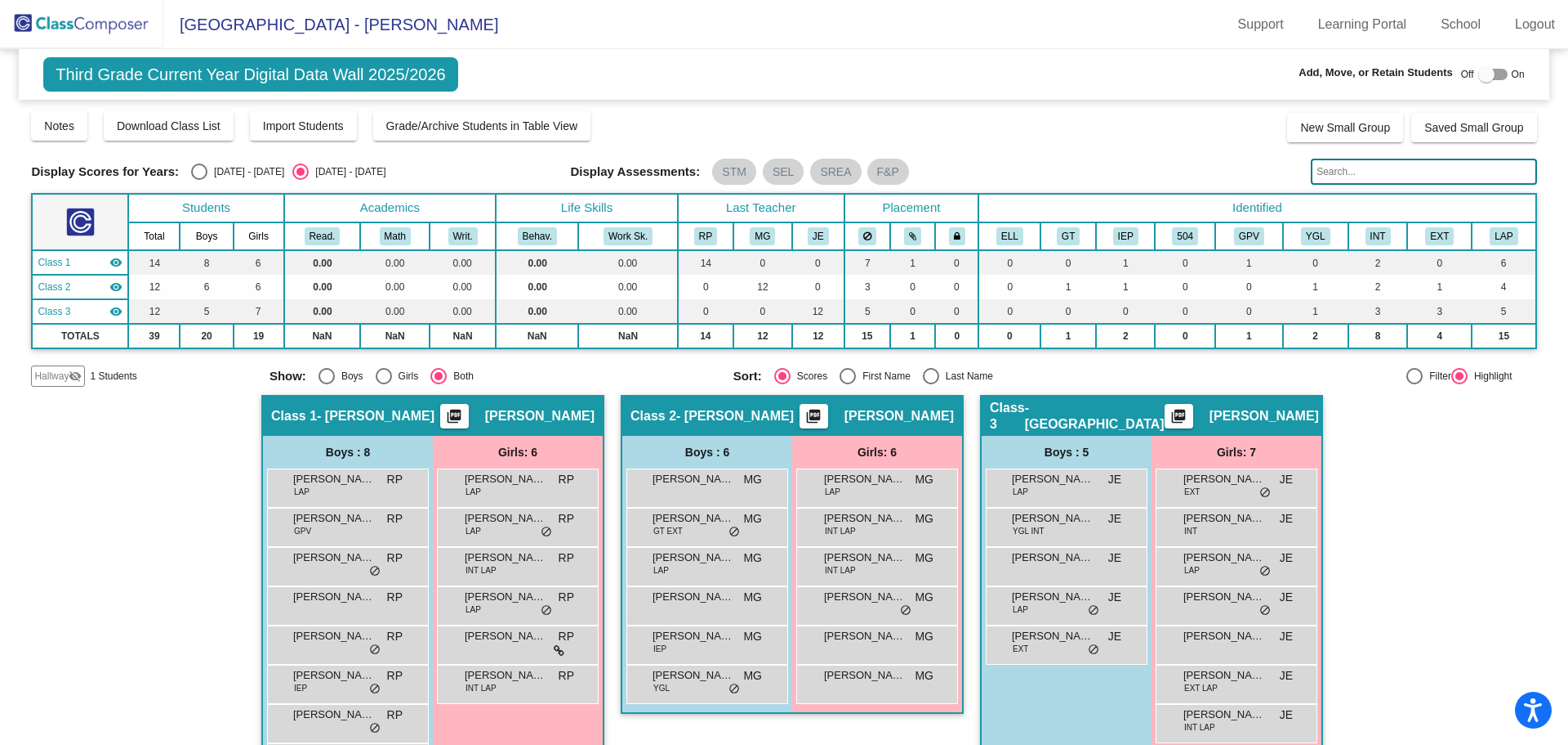
click at [1485, 73] on div at bounding box center [1487, 74] width 16 height 16
checkbox input "true"
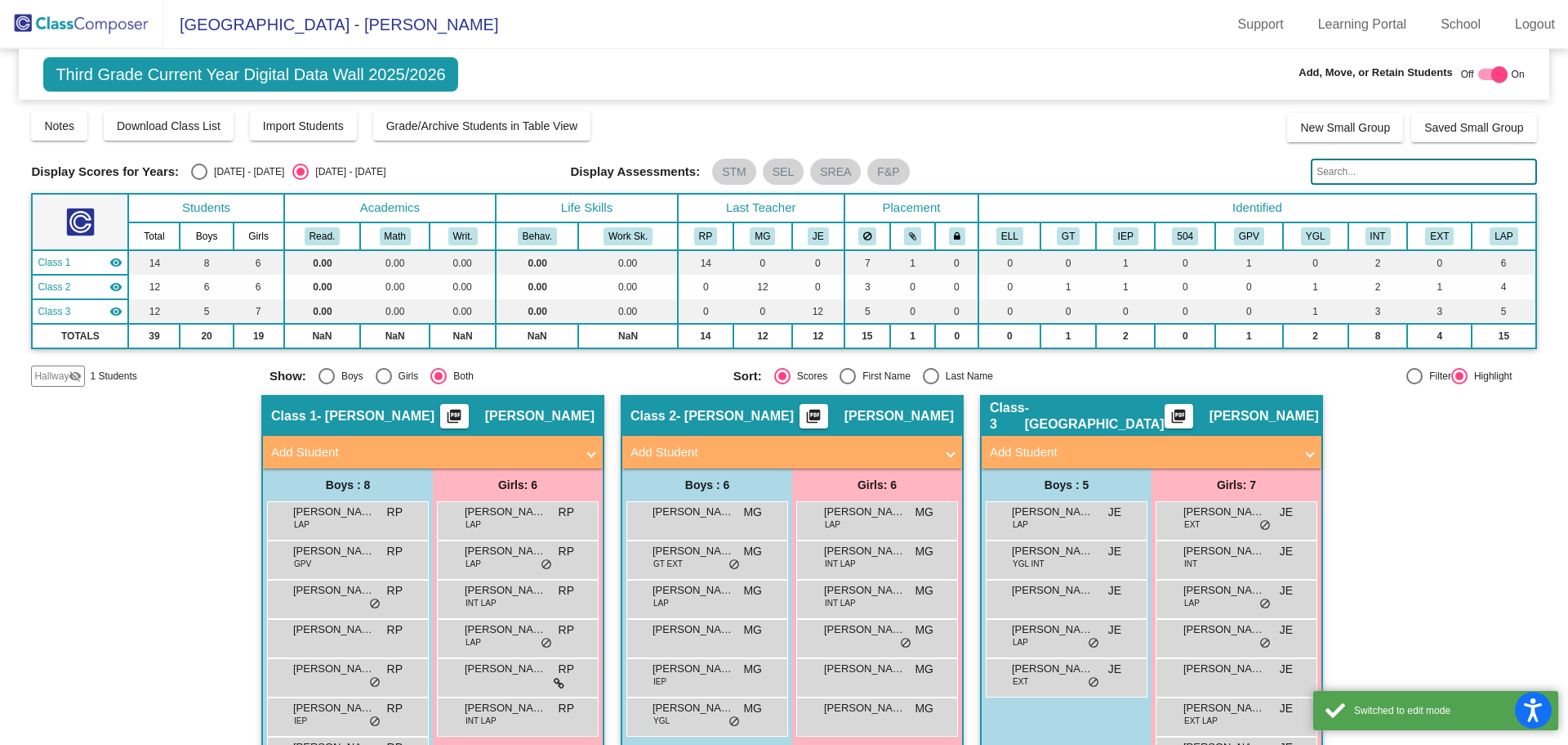
click at [751, 450] on mat-panel-title "Add Student" at bounding box center [782, 452] width 304 height 19
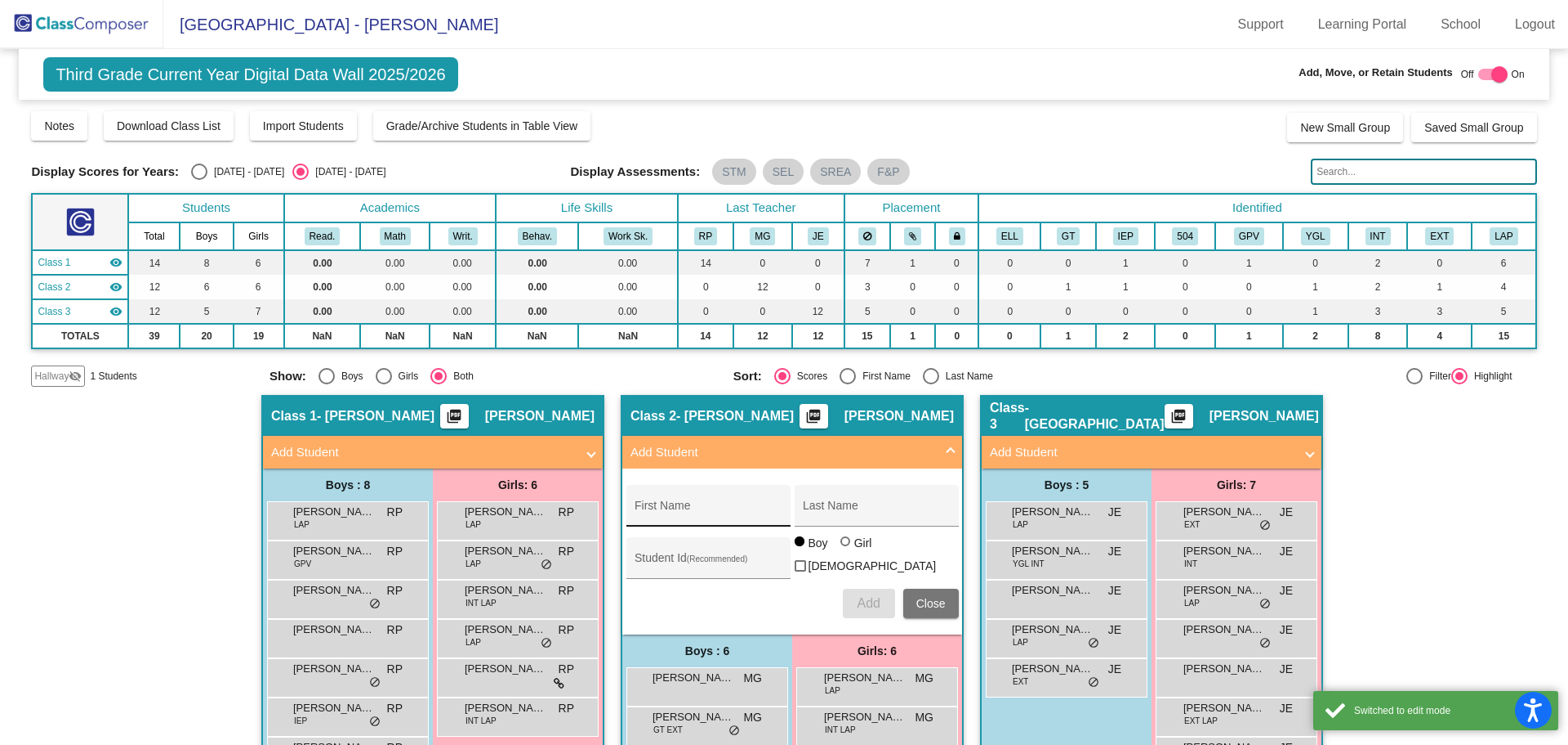
click at [698, 505] on input "First Name" at bounding box center [708, 511] width 147 height 13
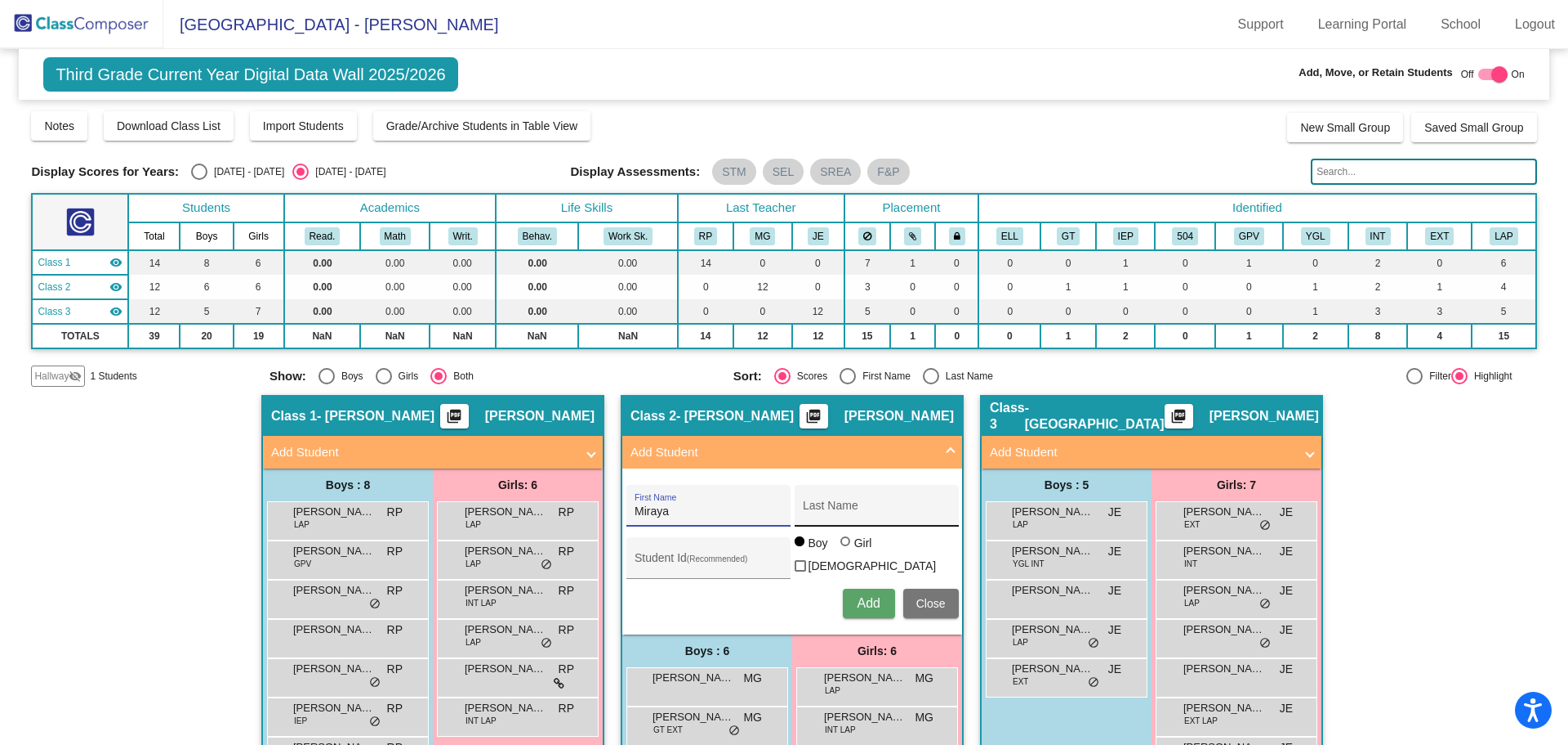
type input "Miraya"
click at [811, 516] on input "Last Name" at bounding box center [877, 511] width 147 height 13
type input "[PERSON_NAME]"
click at [840, 546] on label "Girl" at bounding box center [858, 542] width 36 height 16
click at [846, 549] on input "Girl" at bounding box center [846, 549] width 1 height 1
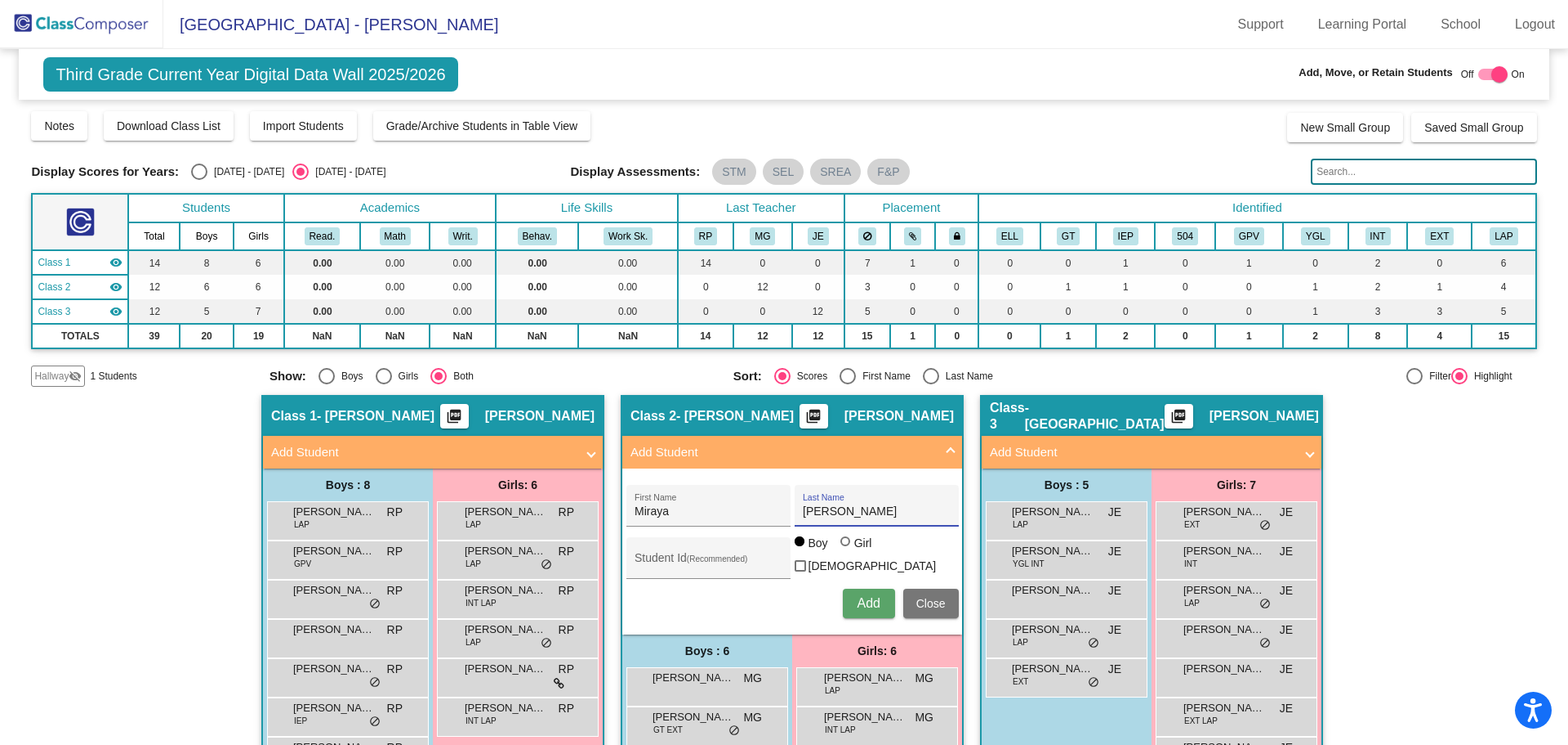
radio input "true"
click at [871, 604] on span "Add" at bounding box center [869, 603] width 23 height 14
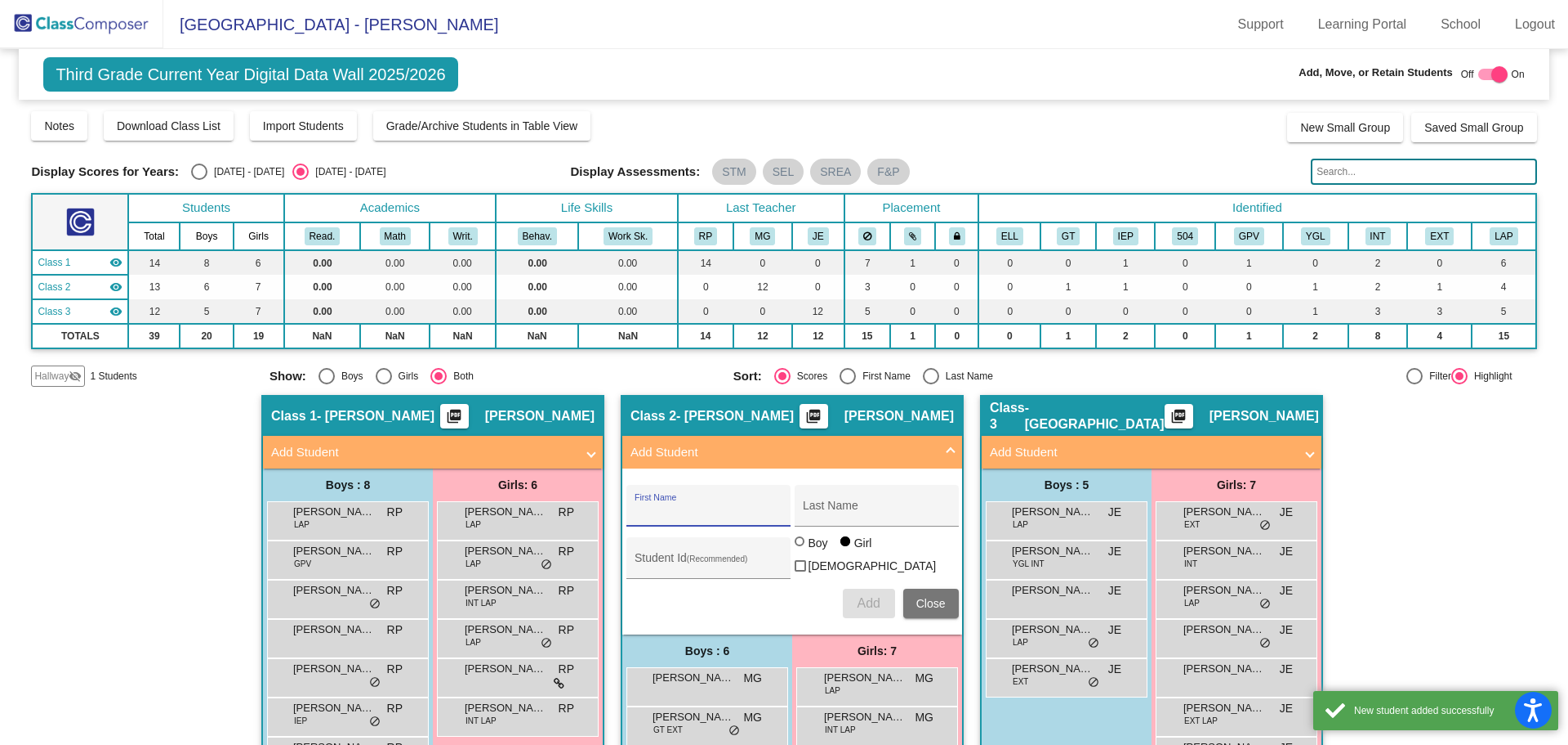
click at [50, 35] on img at bounding box center [81, 24] width 164 height 48
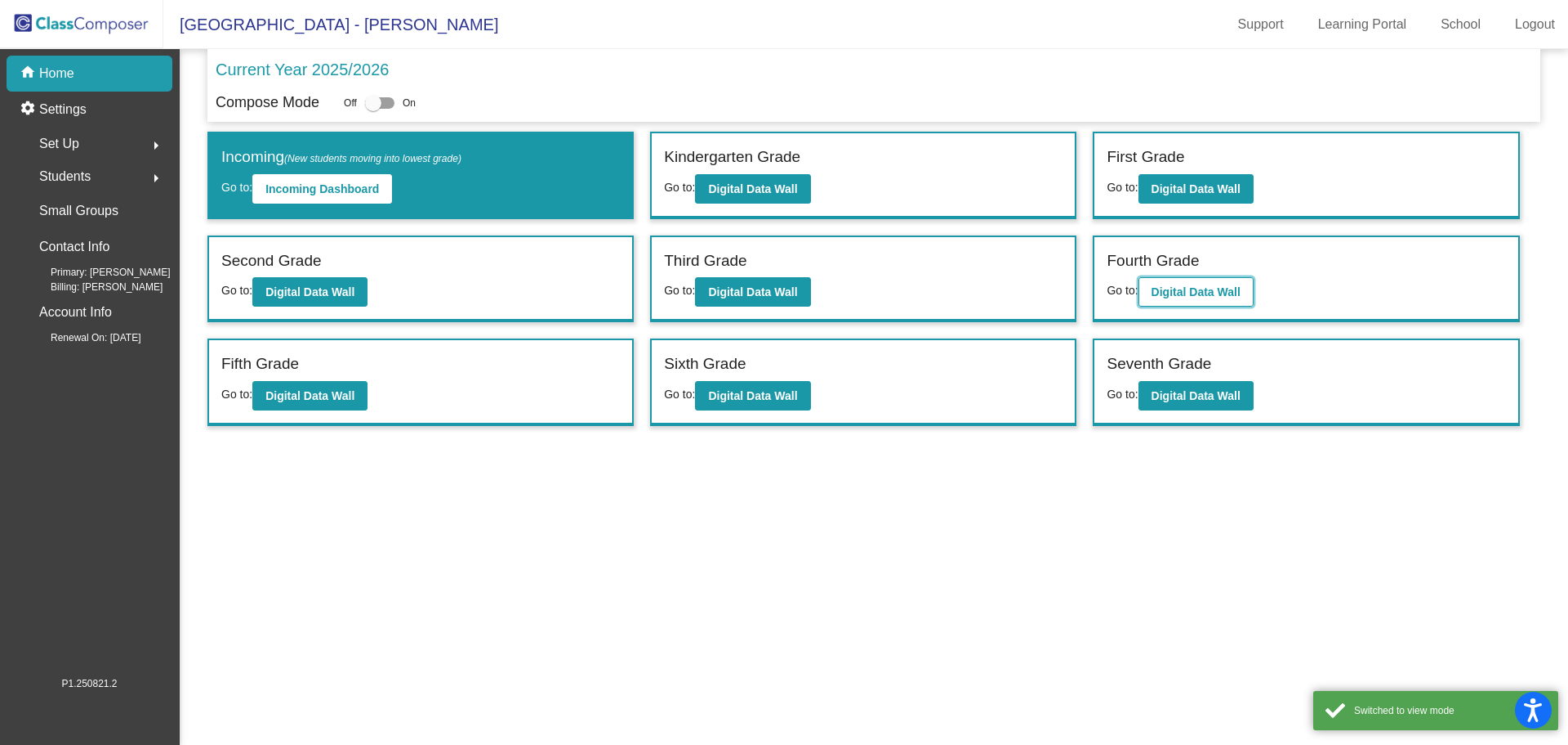
click at [1199, 299] on b "Digital Data Wall" at bounding box center [1196, 291] width 89 height 13
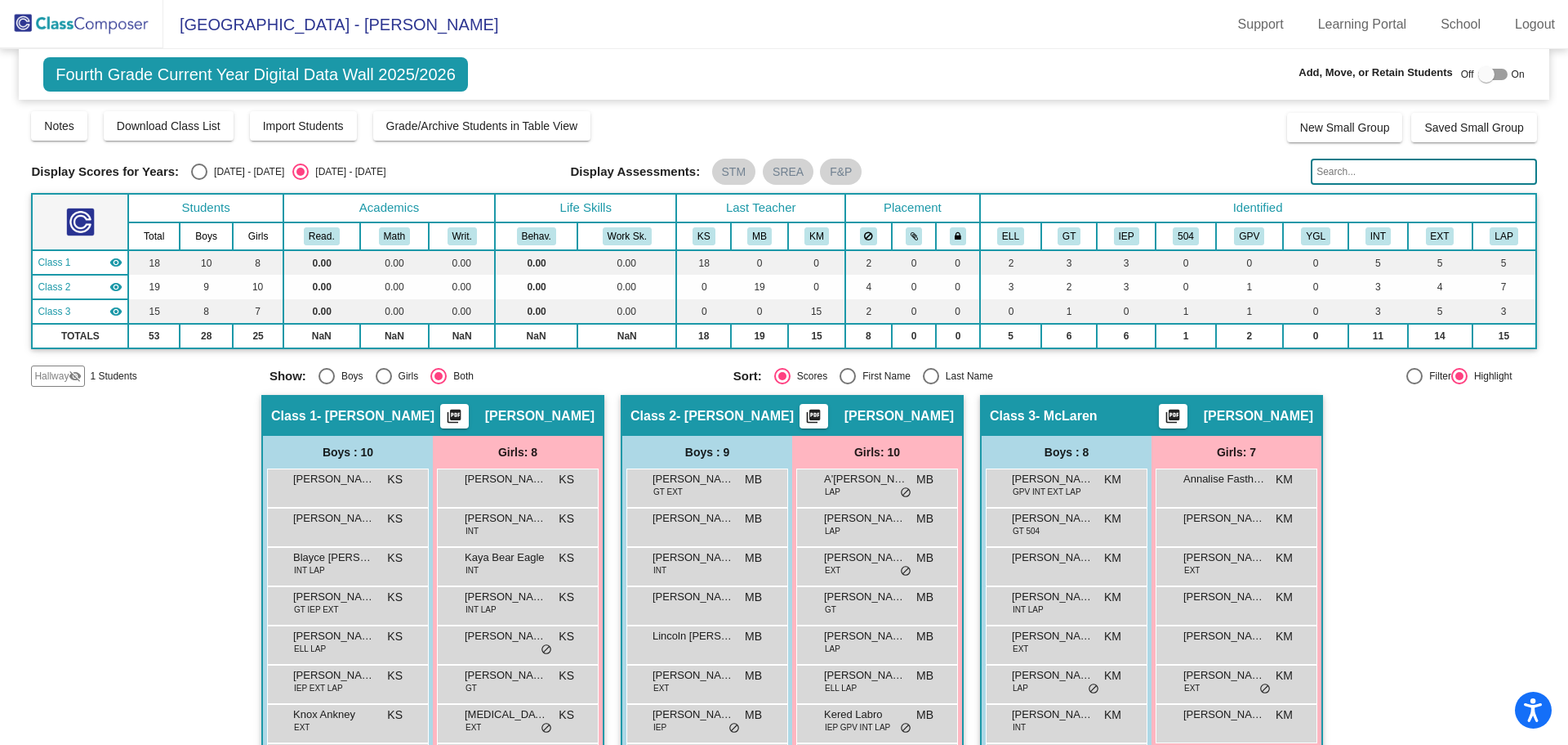
click at [923, 375] on div "Select an option" at bounding box center [931, 376] width 16 height 16
click at [931, 384] on input "Last Name" at bounding box center [931, 384] width 1 height 1
radio input "true"
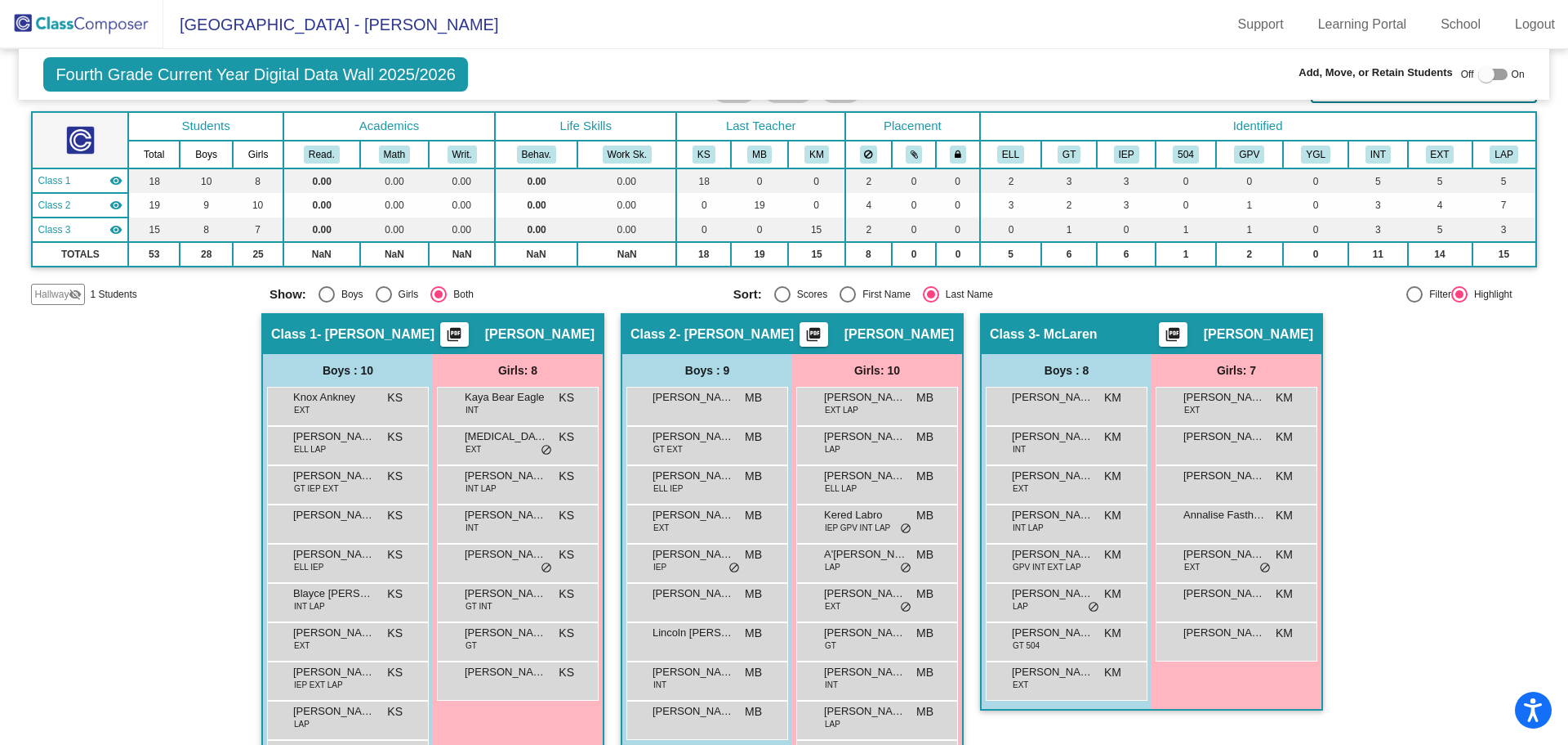
click at [1498, 76] on div at bounding box center [1493, 74] width 29 height 12
checkbox input "true"
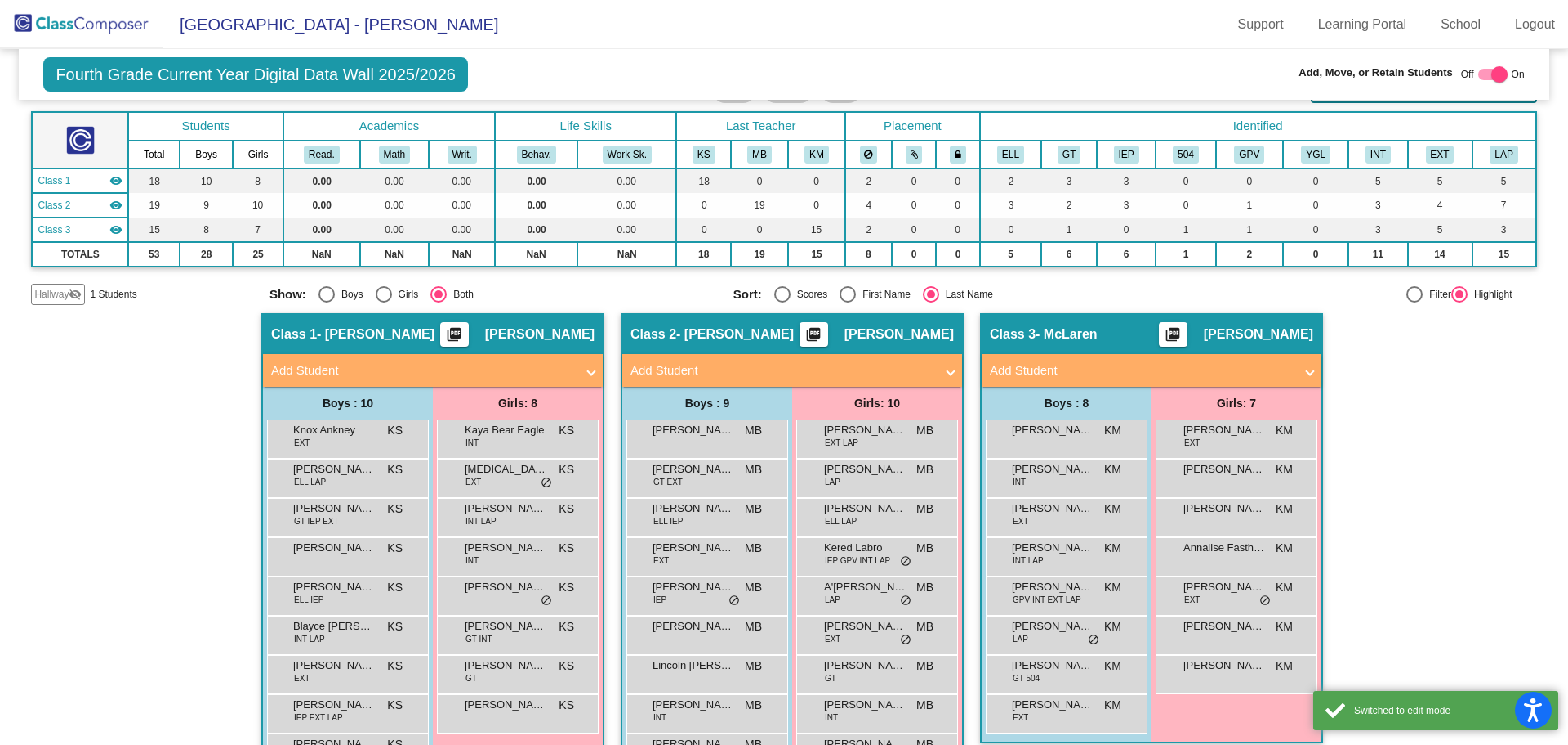
click at [1094, 364] on mat-panel-title "Add Student" at bounding box center [1141, 370] width 304 height 19
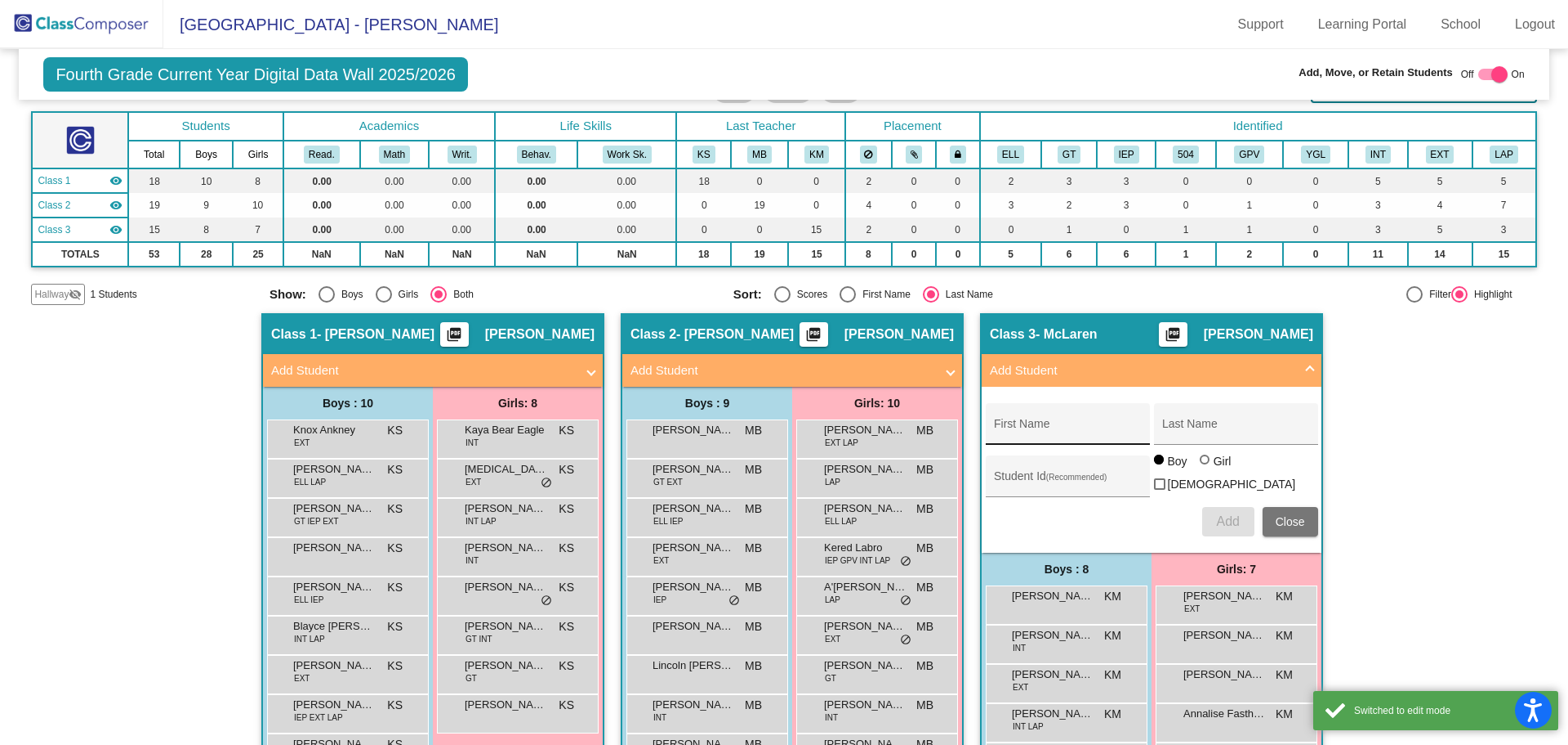
click at [1028, 421] on div "First Name" at bounding box center [1068, 429] width 147 height 34
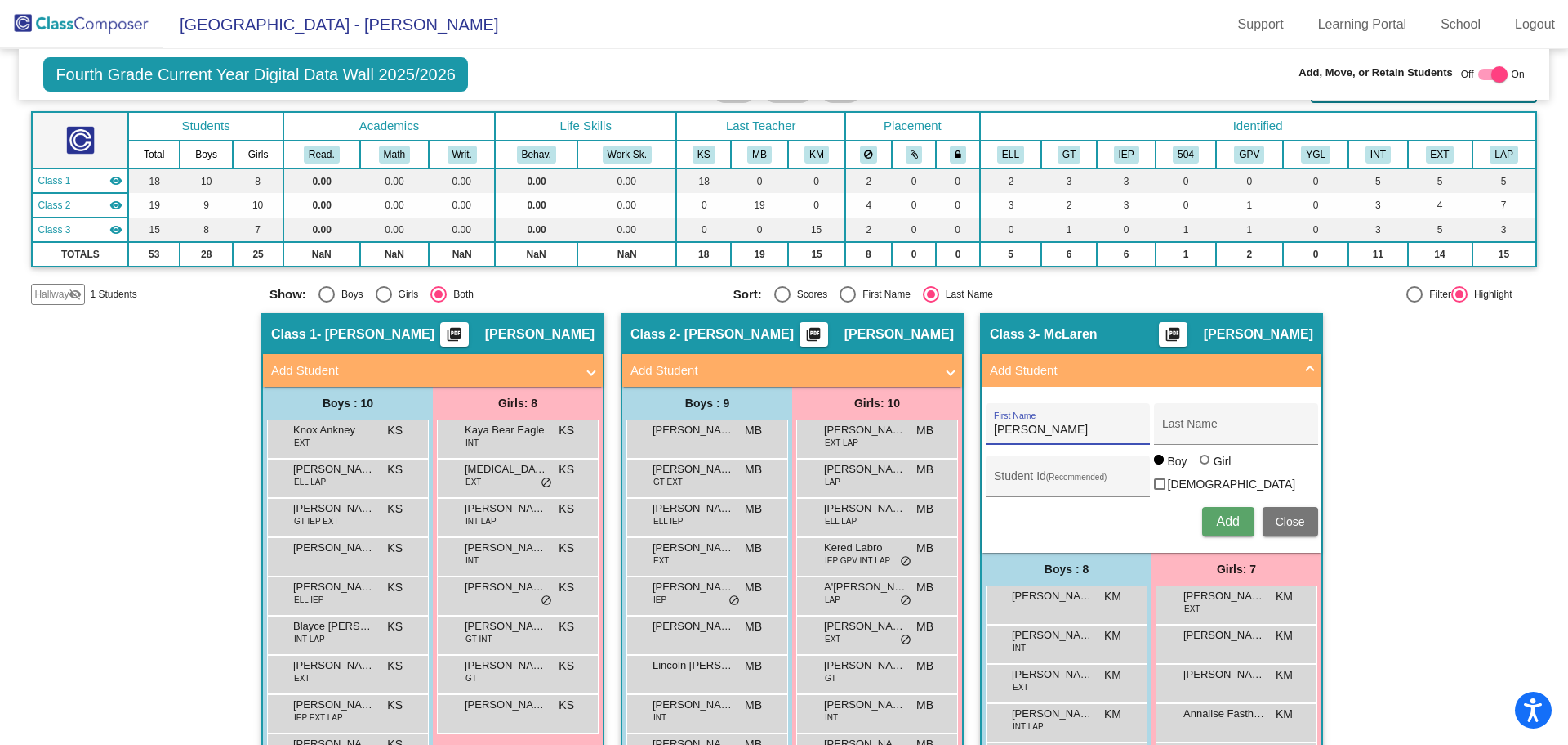
type input "[PERSON_NAME]"
type input "Emmerson"
click at [1201, 468] on div at bounding box center [1206, 461] width 13 height 13
click at [1206, 469] on input "Girl" at bounding box center [1206, 468] width 1 height 1
radio input "true"
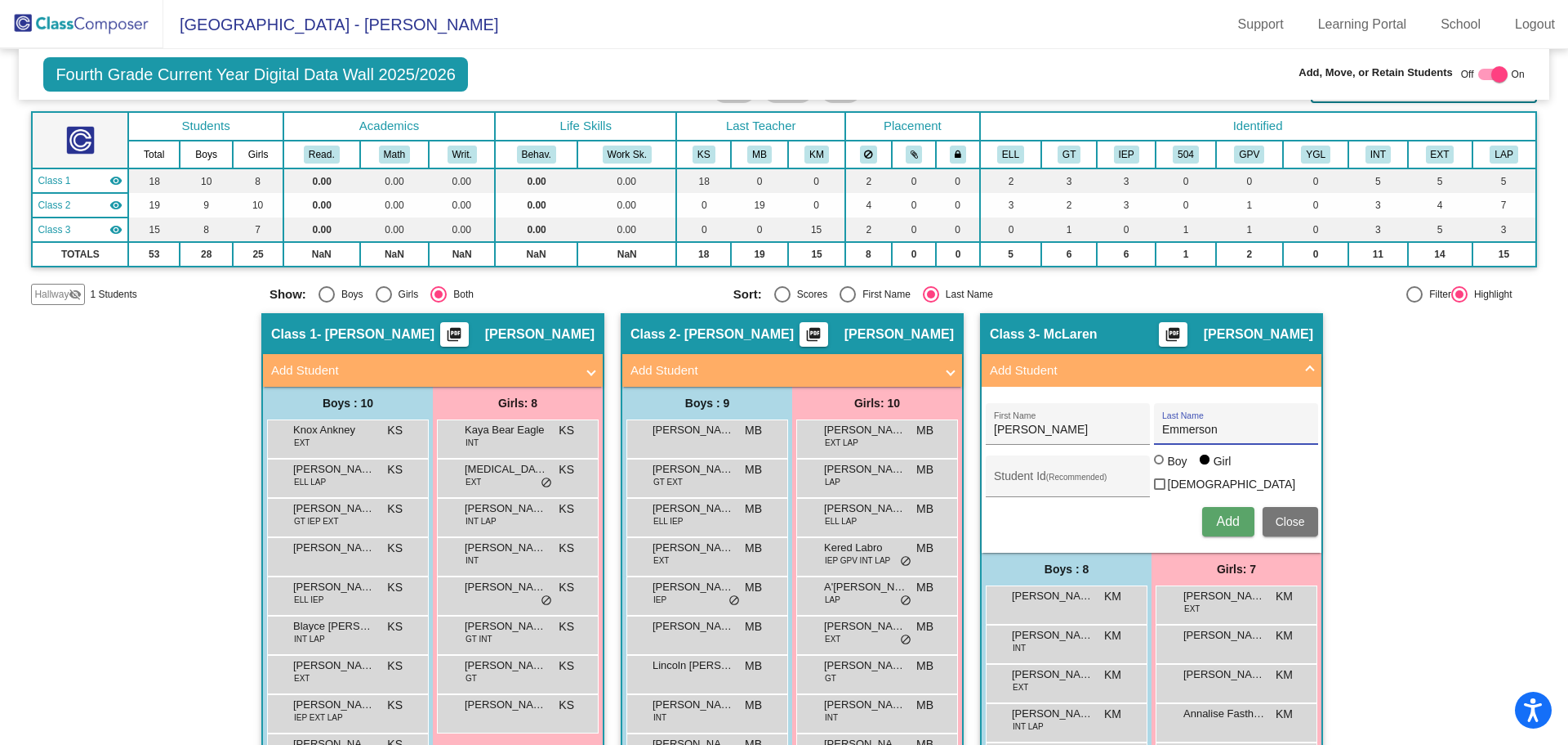
click at [1184, 429] on input "Emmerson" at bounding box center [1236, 430] width 147 height 13
type input "[PERSON_NAME]"
click at [1219, 524] on span "Add" at bounding box center [1228, 521] width 23 height 14
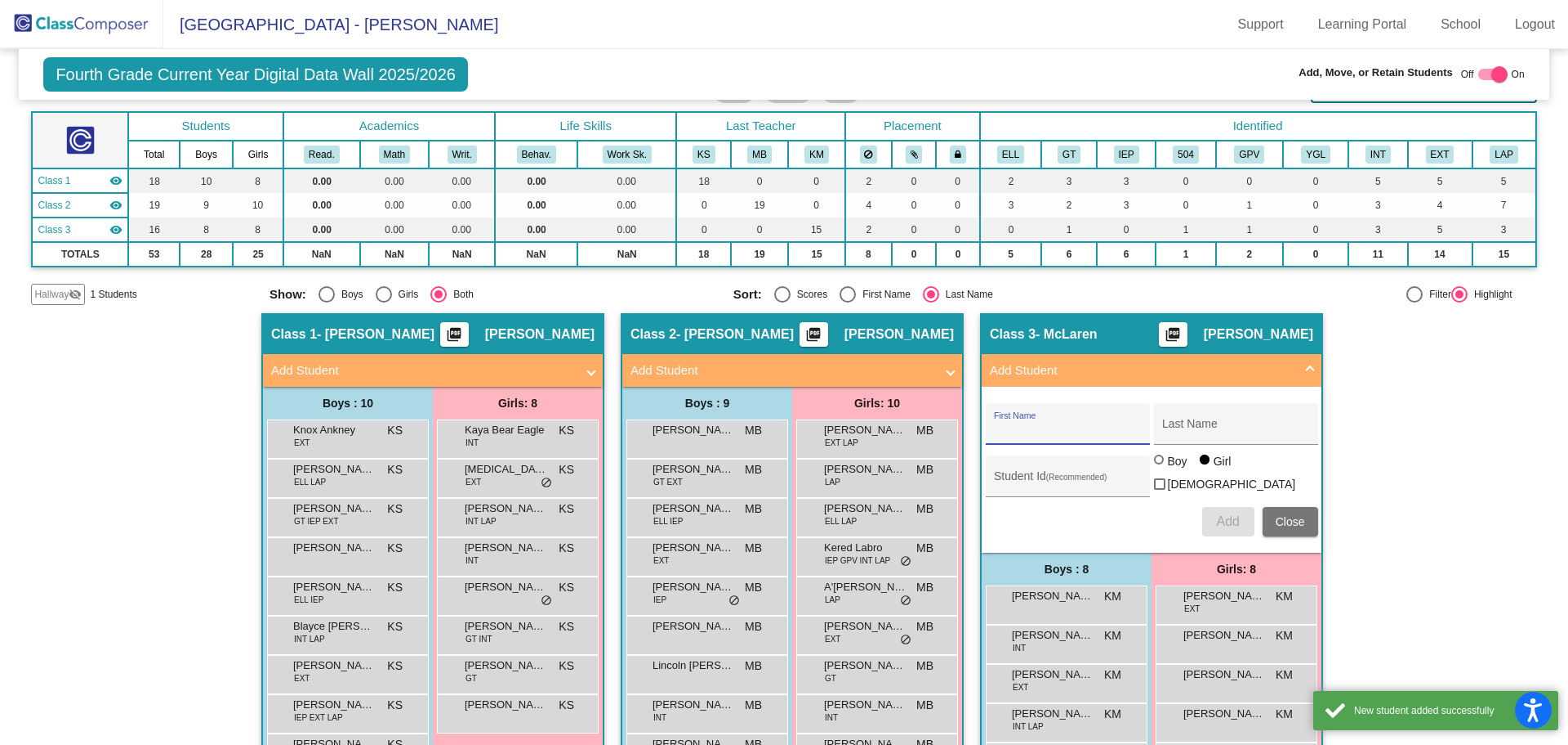
click at [60, 16] on img at bounding box center [81, 24] width 164 height 48
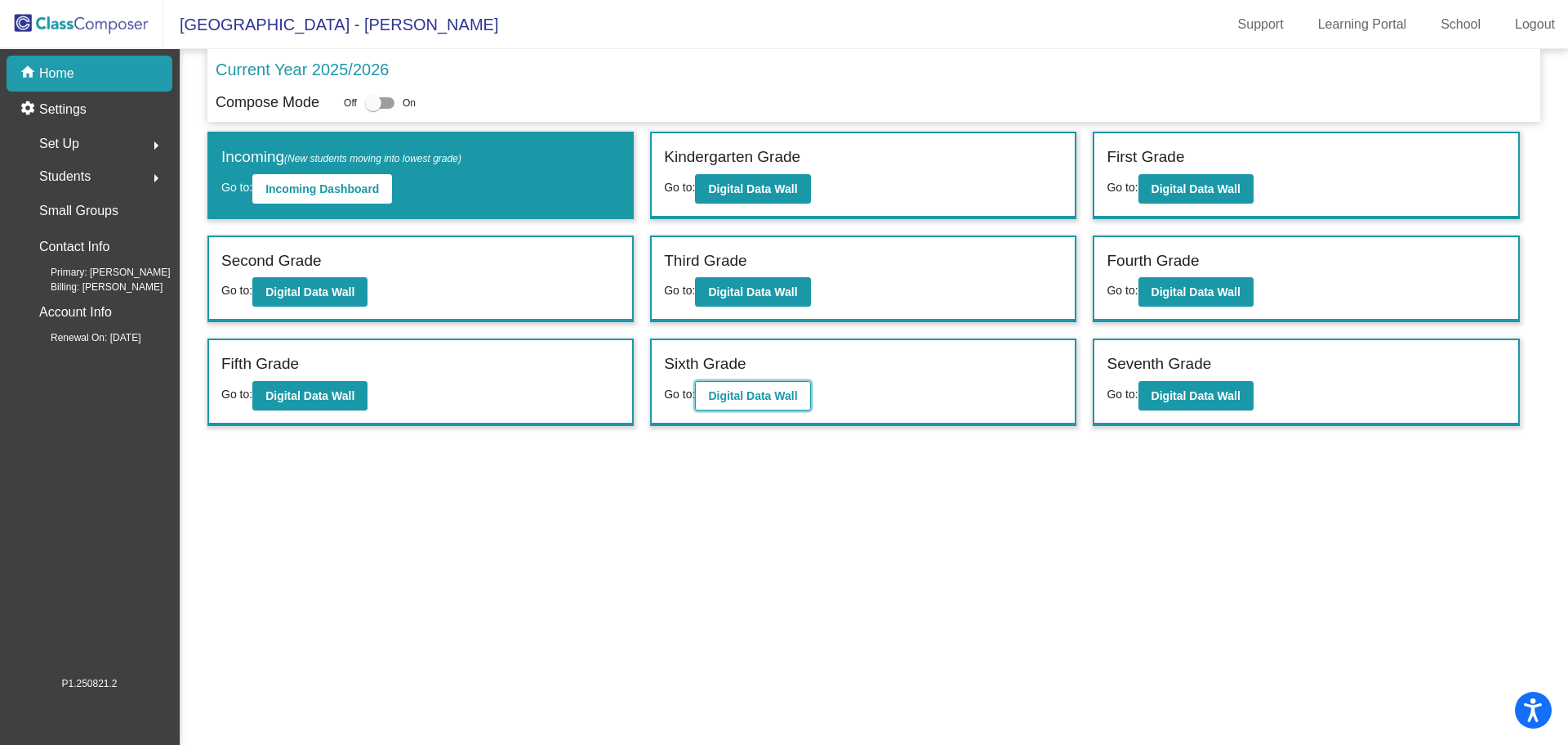
click at [745, 392] on b "Digital Data Wall" at bounding box center [753, 395] width 89 height 13
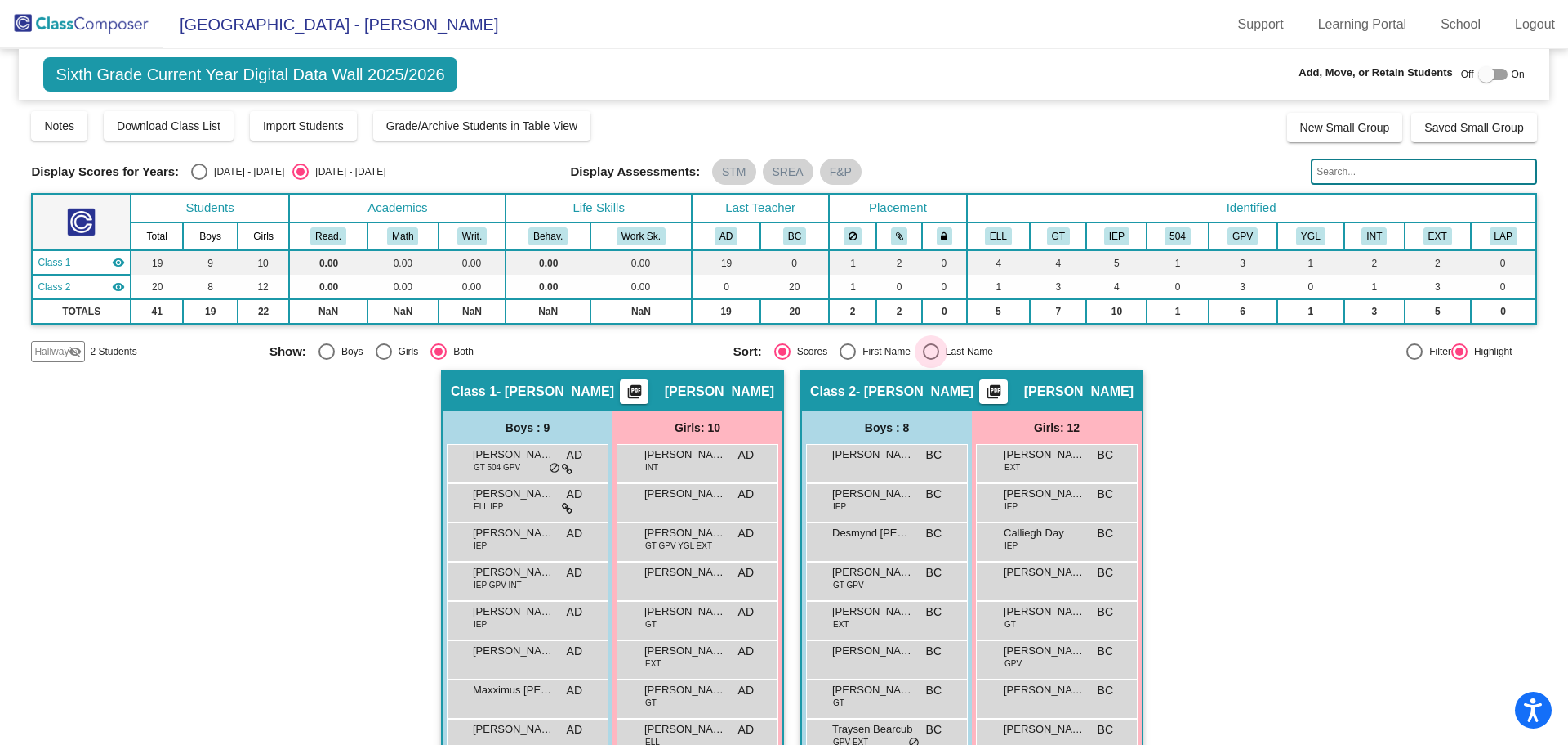
click at [932, 353] on div "Select an option" at bounding box center [931, 352] width 16 height 16
click at [931, 360] on input "Last Name" at bounding box center [931, 360] width 1 height 1
radio input "true"
click at [1494, 76] on div at bounding box center [1493, 74] width 29 height 12
checkbox input "true"
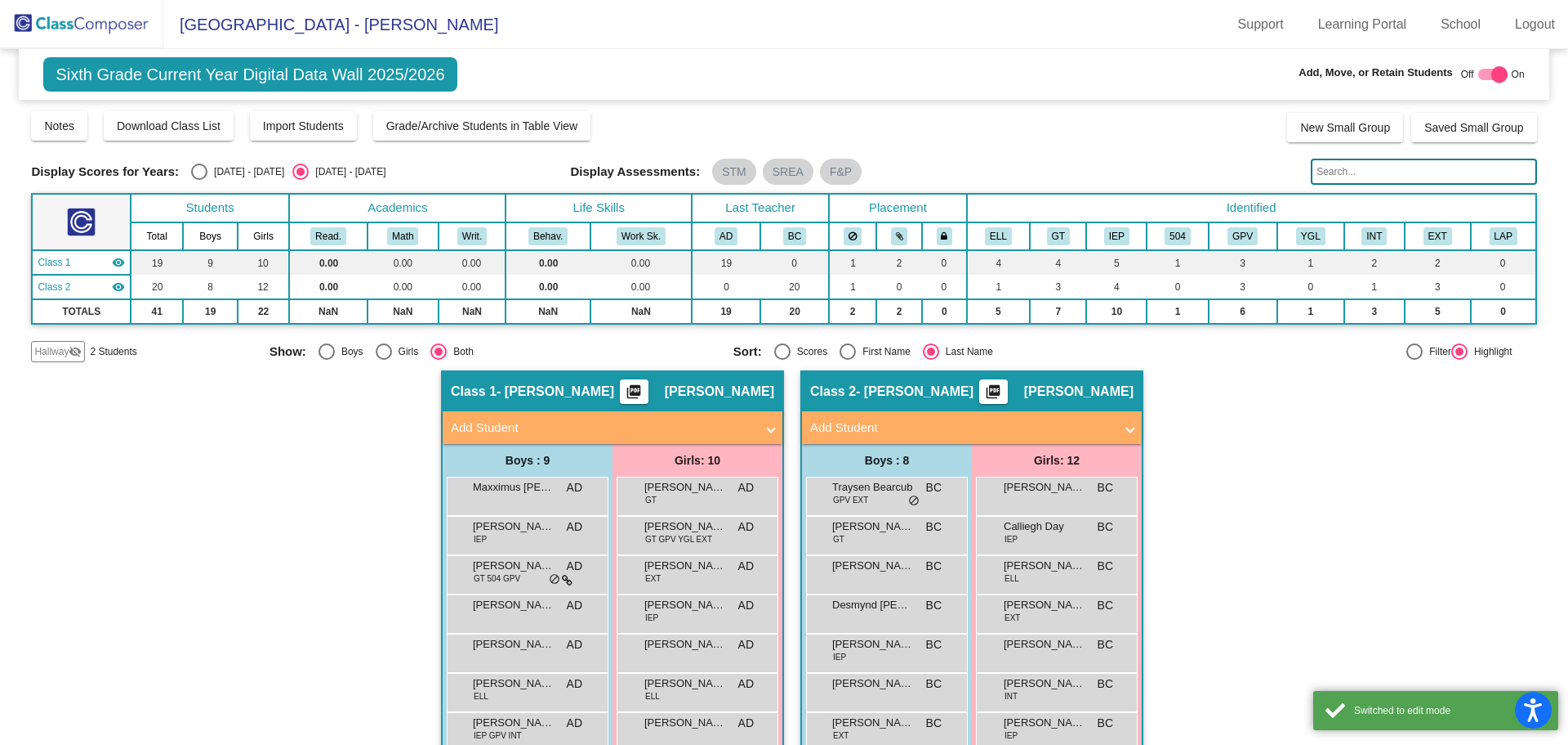
click at [724, 432] on mat-panel-title "Add Student" at bounding box center [602, 427] width 304 height 19
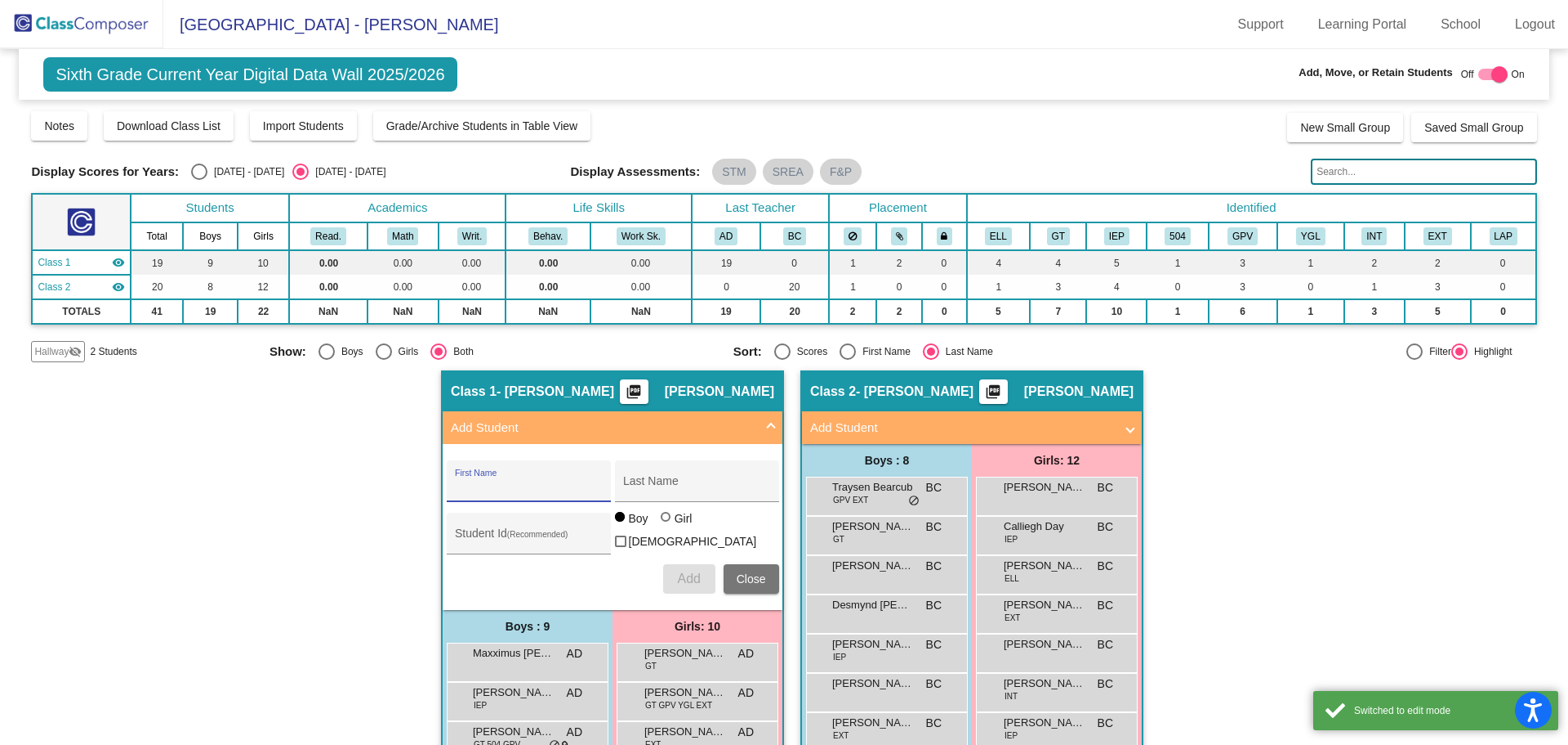
click at [519, 491] on input "First Name" at bounding box center [529, 487] width 147 height 13
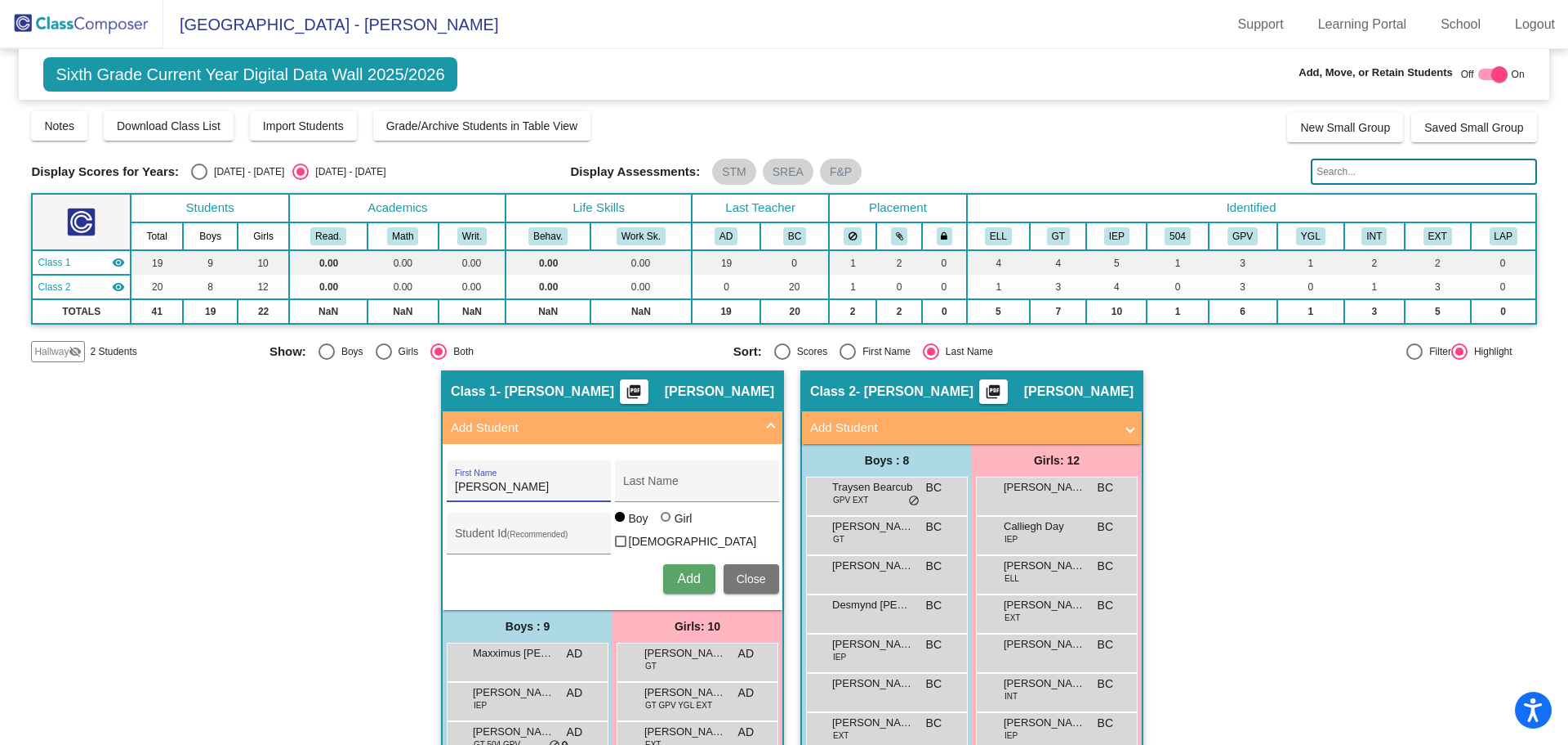
type input "[PERSON_NAME]"
click at [660, 522] on div at bounding box center [665, 516] width 10 height 10
click at [667, 525] on input "Girl" at bounding box center [667, 524] width 1 height 1
radio input "true"
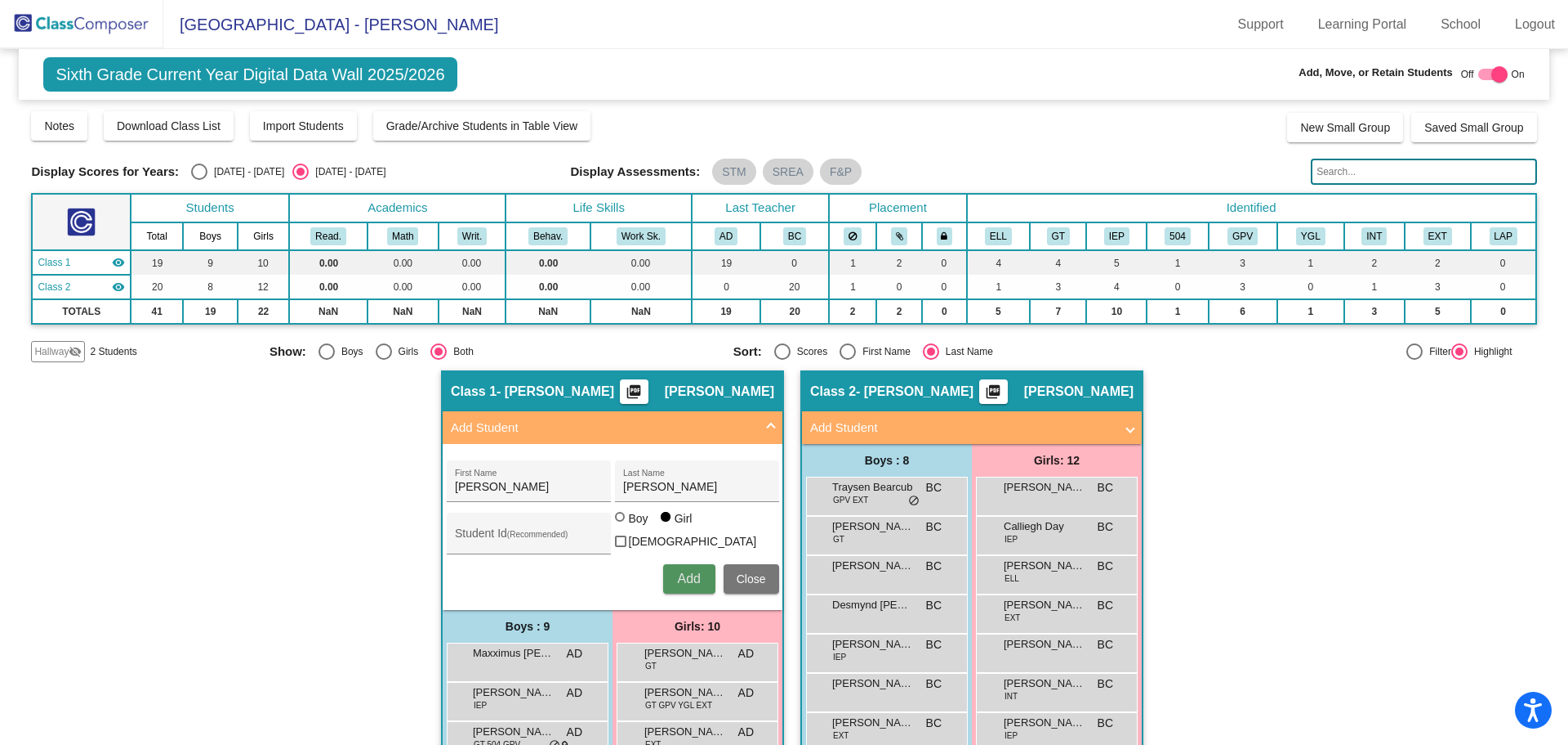
click at [679, 573] on span "Add" at bounding box center [689, 578] width 23 height 14
click at [740, 574] on span "Close" at bounding box center [751, 578] width 29 height 13
